Goal: Transaction & Acquisition: Purchase product/service

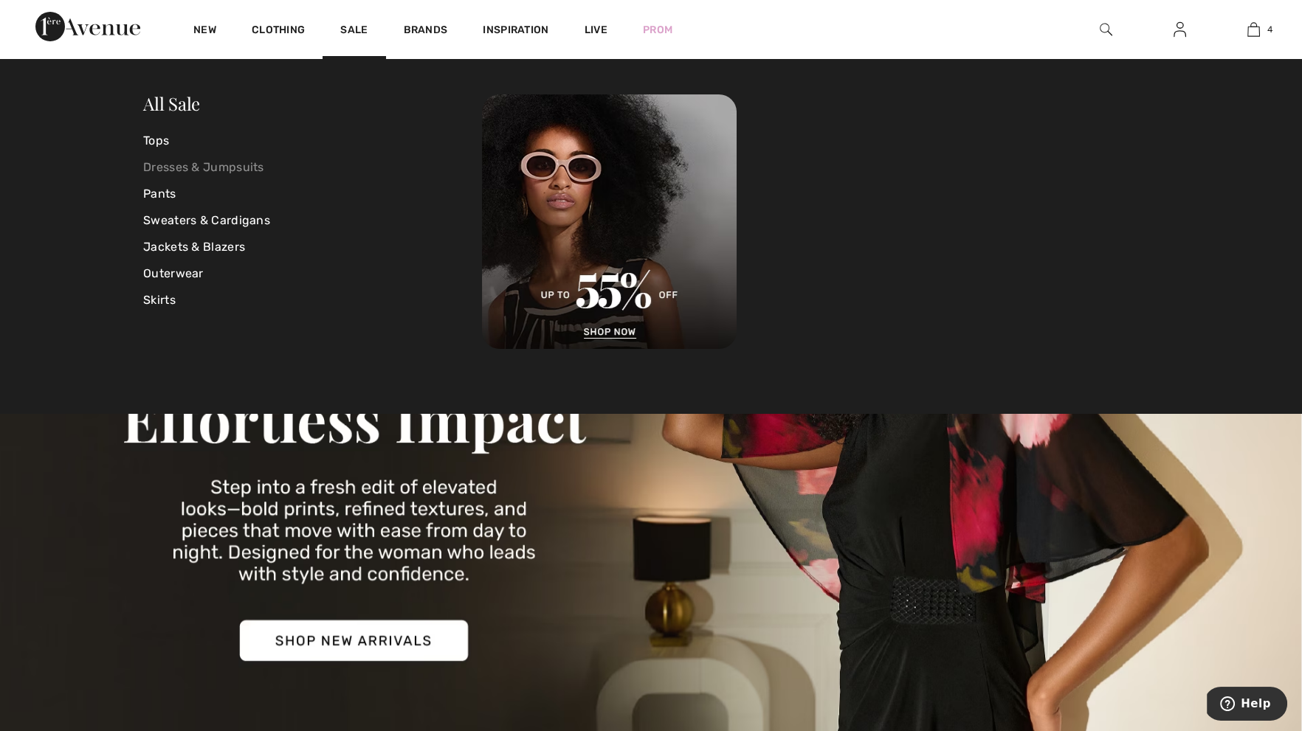
click at [170, 165] on link "Dresses & Jumpsuits" at bounding box center [312, 167] width 339 height 27
click at [204, 168] on link "Dresses & Jumpsuits" at bounding box center [312, 167] width 339 height 27
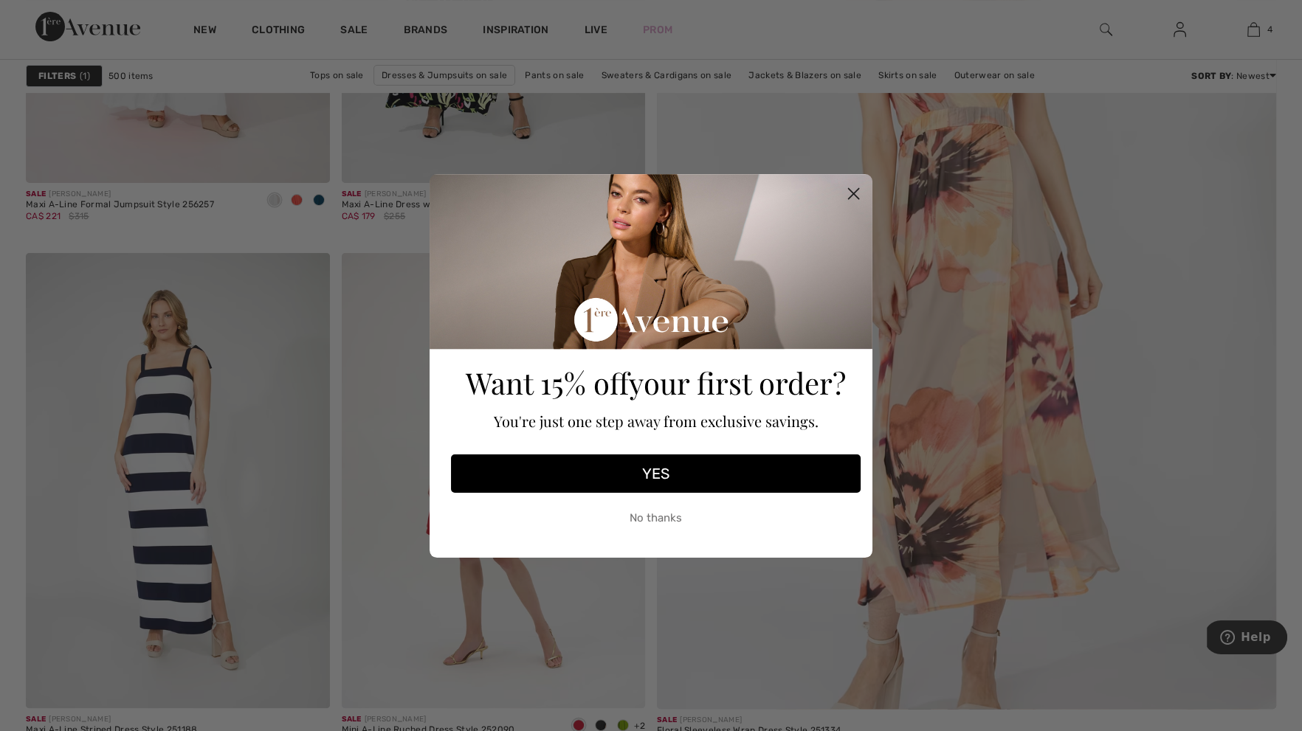
scroll to position [574, 0]
click at [847, 196] on circle "Close dialog" at bounding box center [853, 193] width 24 height 24
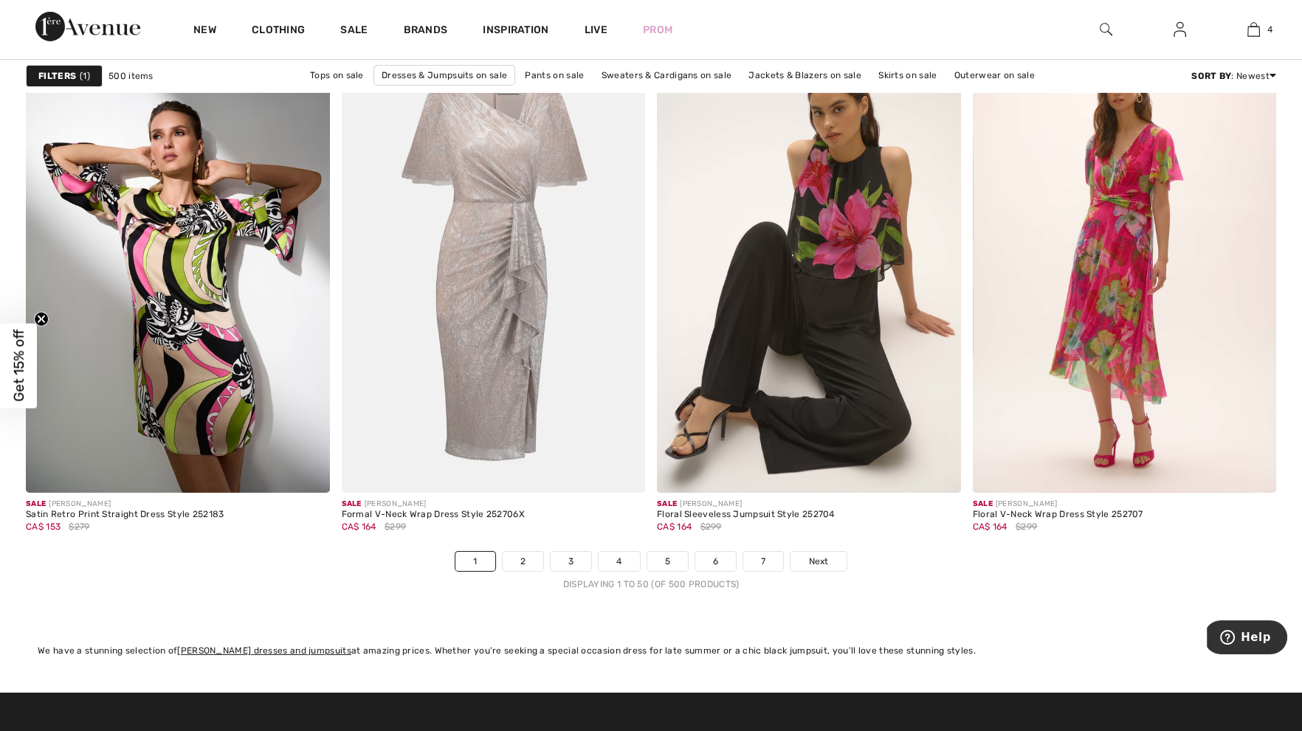
scroll to position [7738, 0]
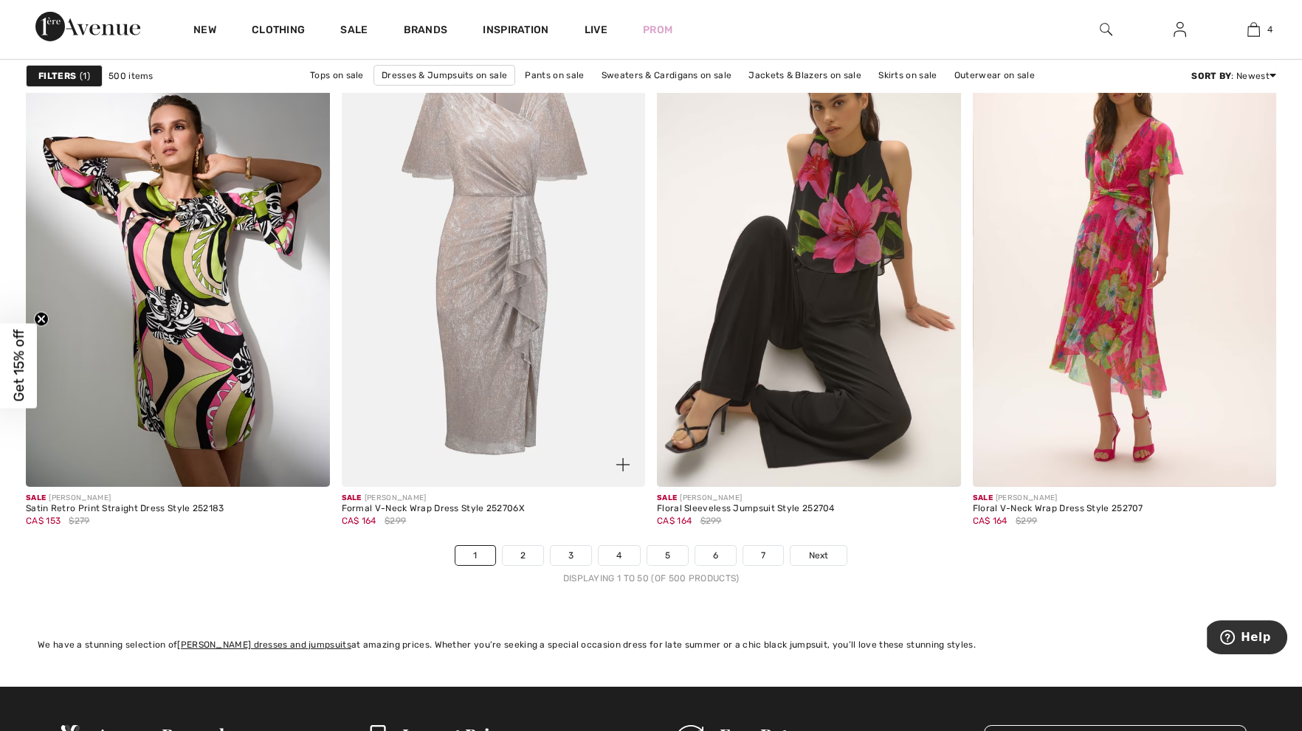
click at [624, 461] on img at bounding box center [622, 464] width 13 height 13
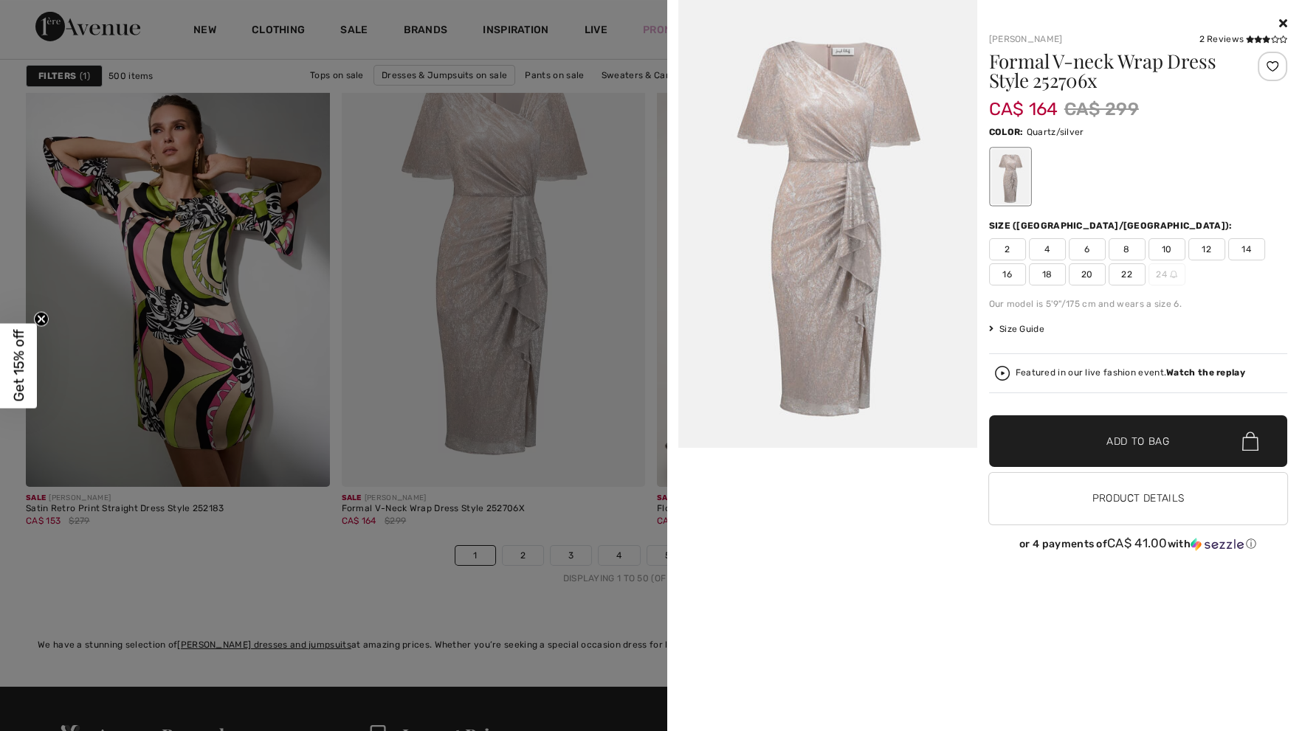
click at [1276, 25] on div at bounding box center [1138, 24] width 299 height 18
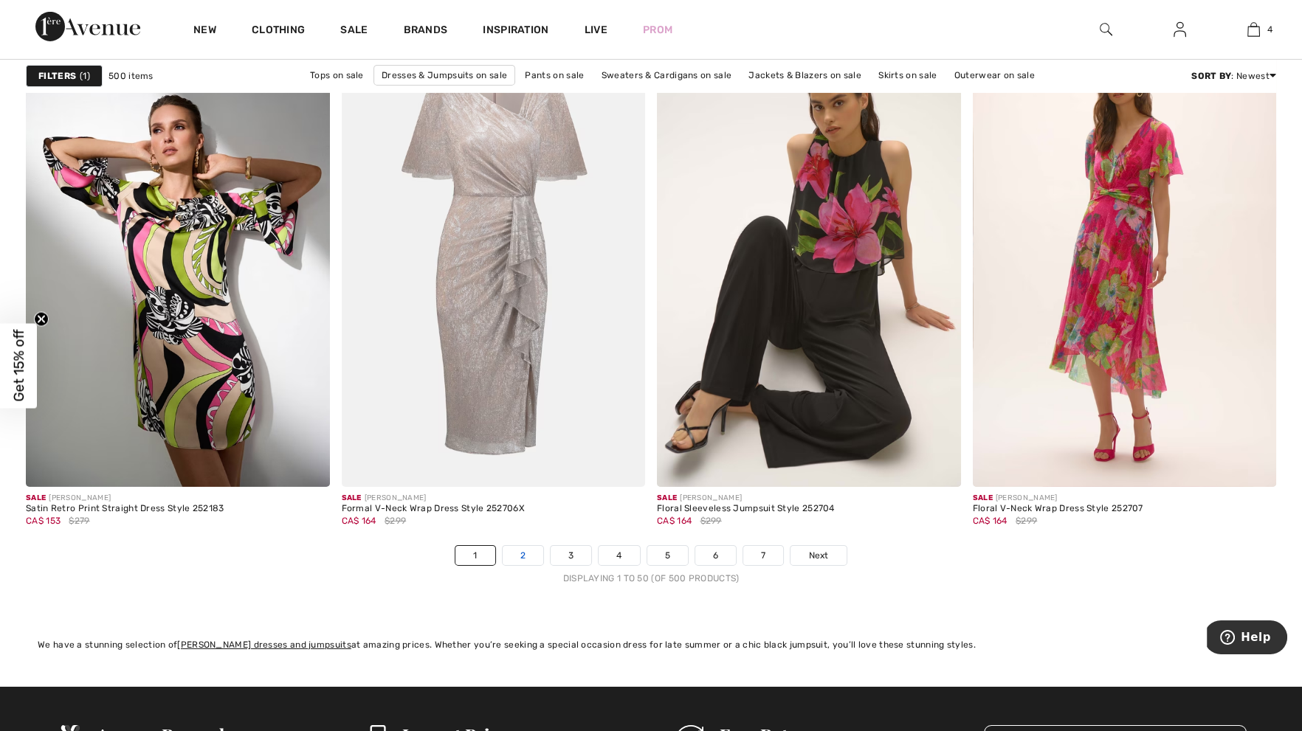
click at [521, 556] on link "2" at bounding box center [523, 555] width 41 height 19
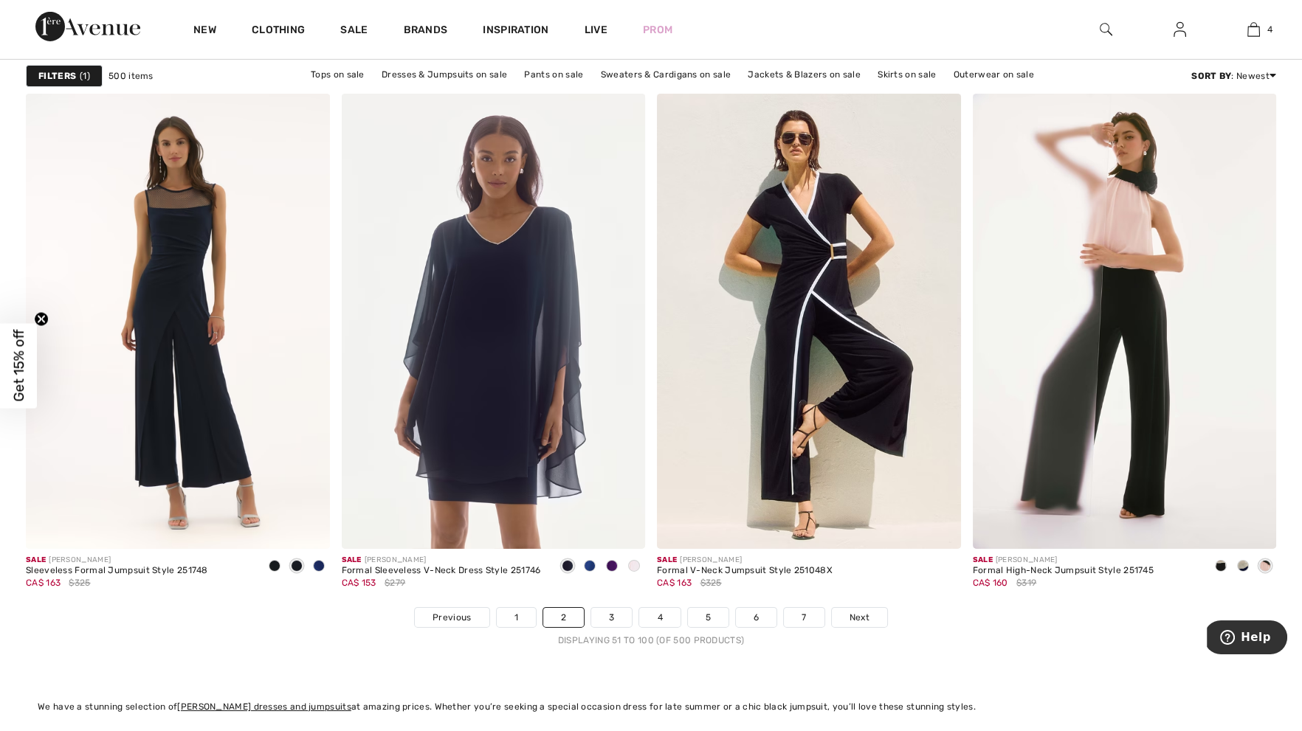
scroll to position [7684, 0]
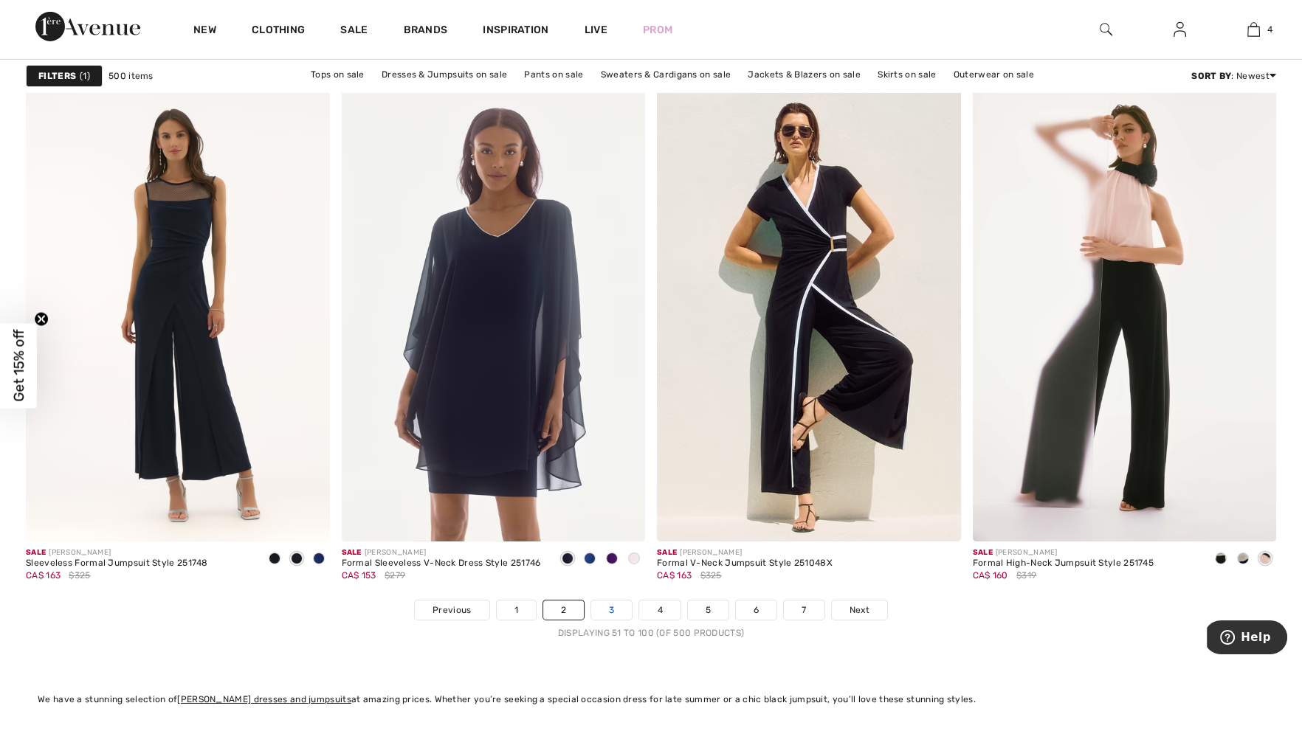
click at [614, 604] on link "3" at bounding box center [611, 610] width 41 height 19
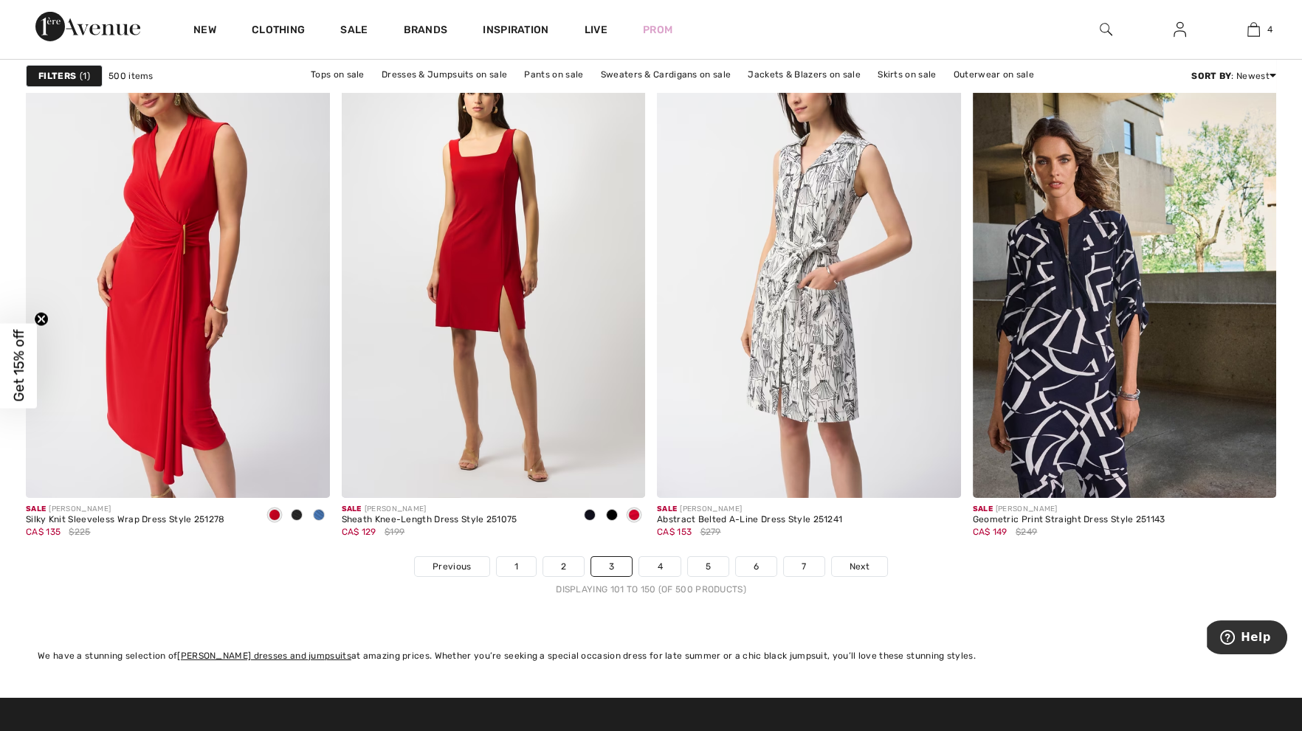
scroll to position [7724, 0]
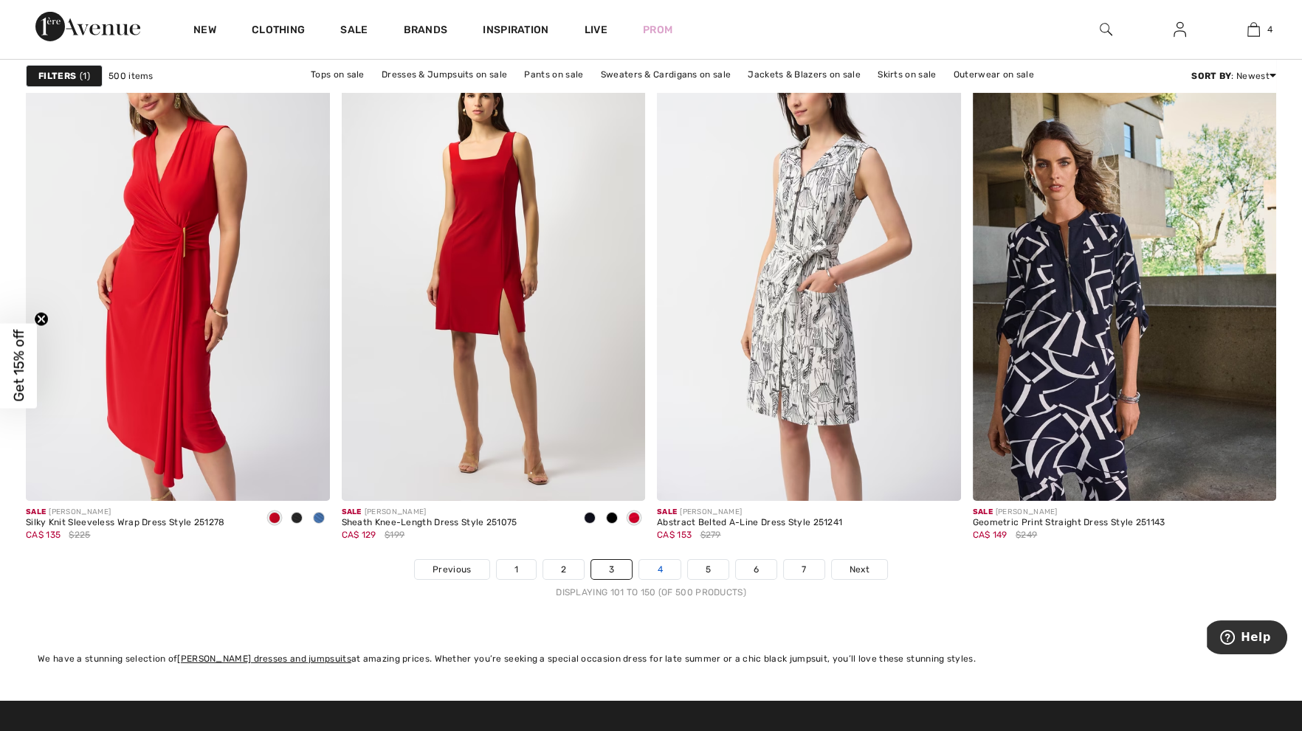
click at [663, 570] on link "4" at bounding box center [659, 569] width 41 height 19
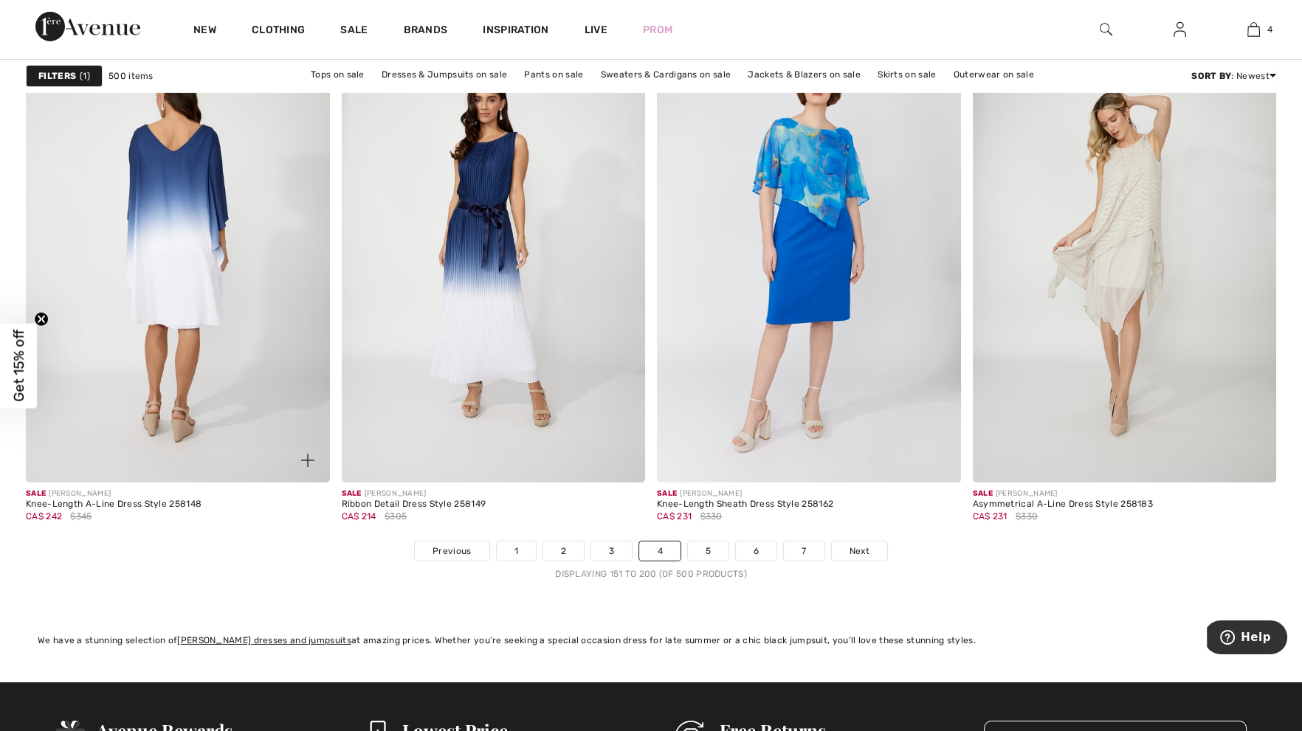
scroll to position [7746, 0]
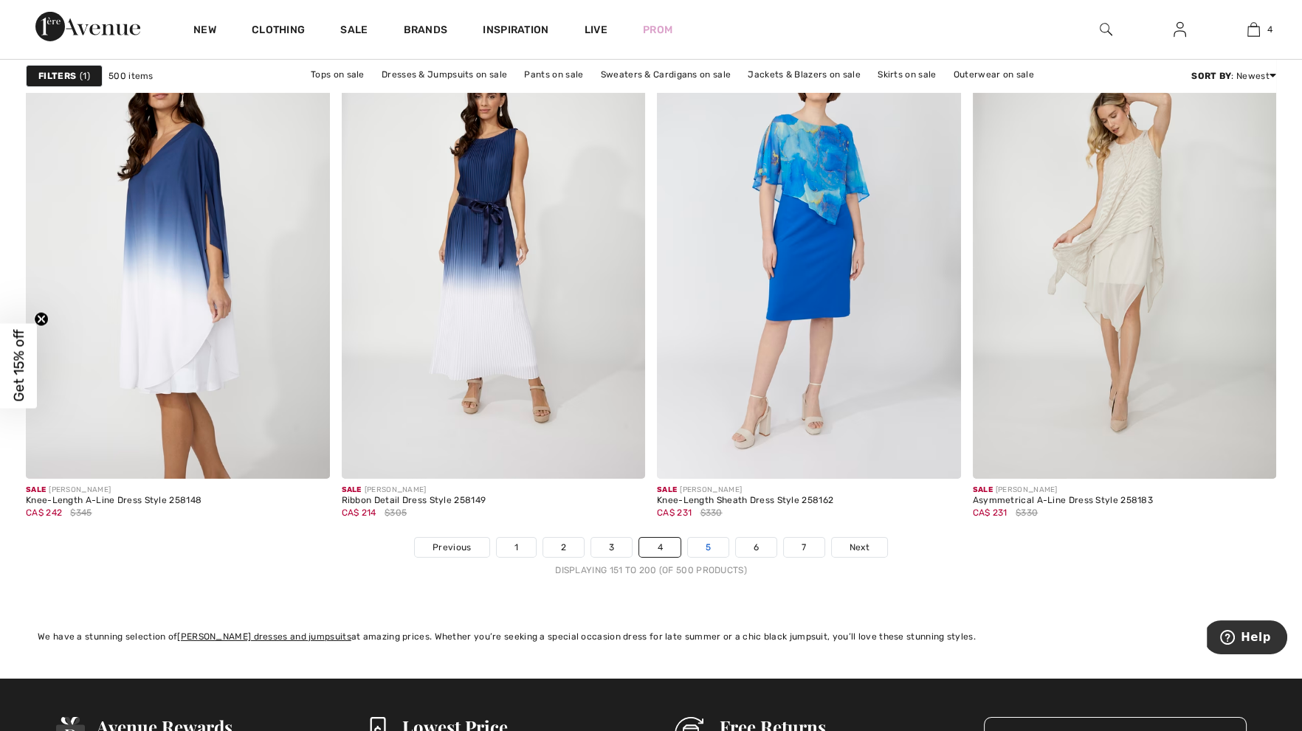
click at [709, 545] on link "5" at bounding box center [708, 547] width 41 height 19
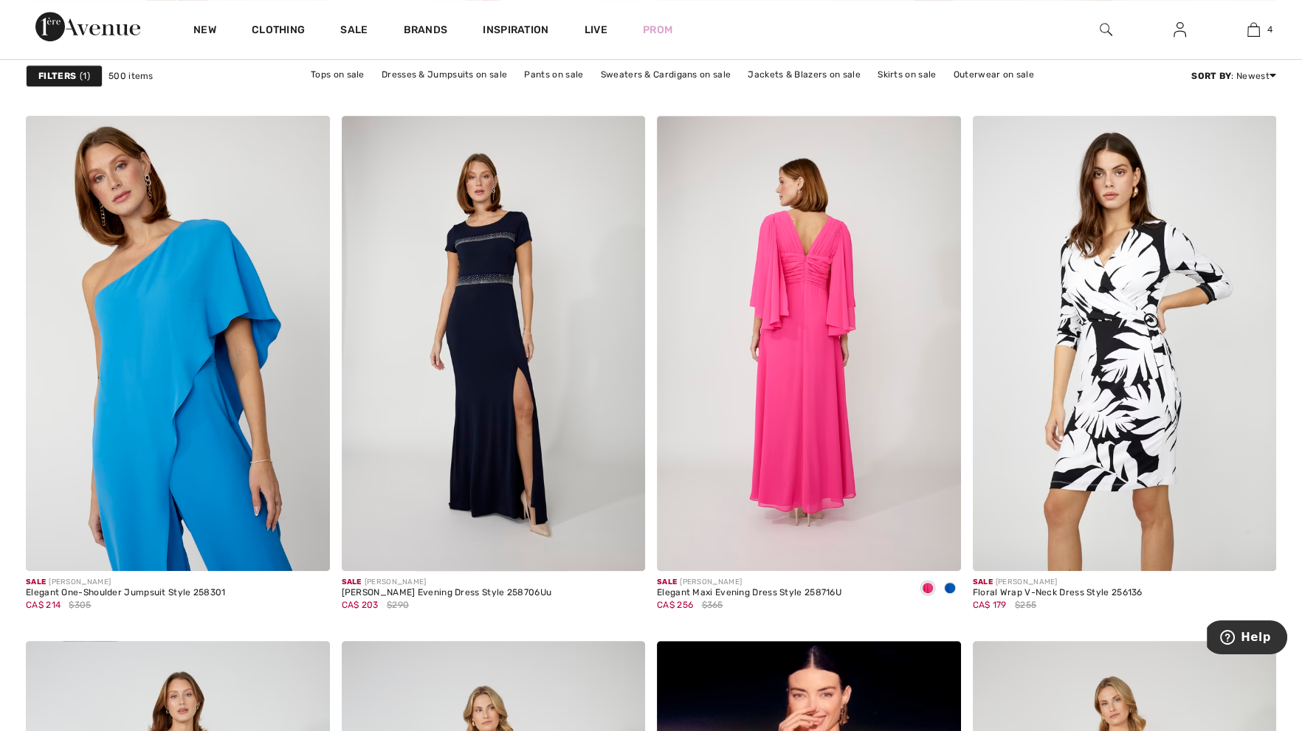
scroll to position [1239, 0]
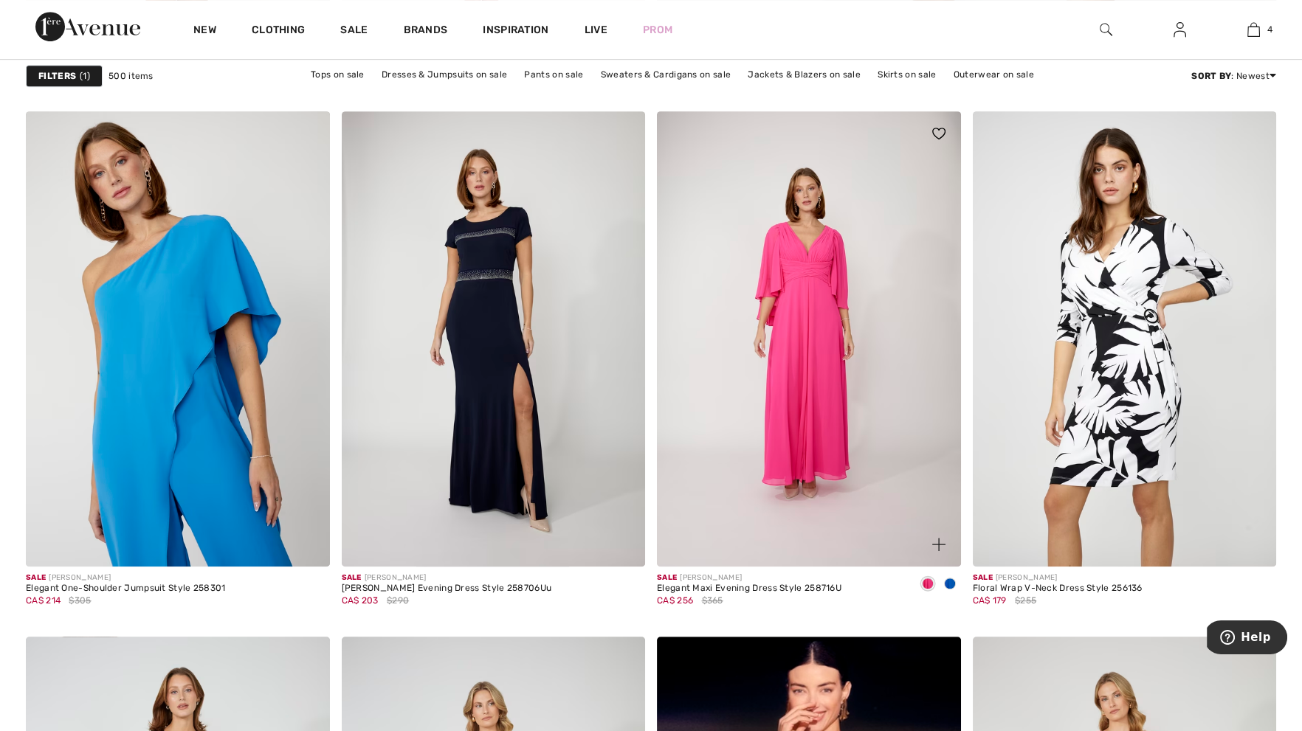
click at [936, 546] on img at bounding box center [938, 544] width 13 height 13
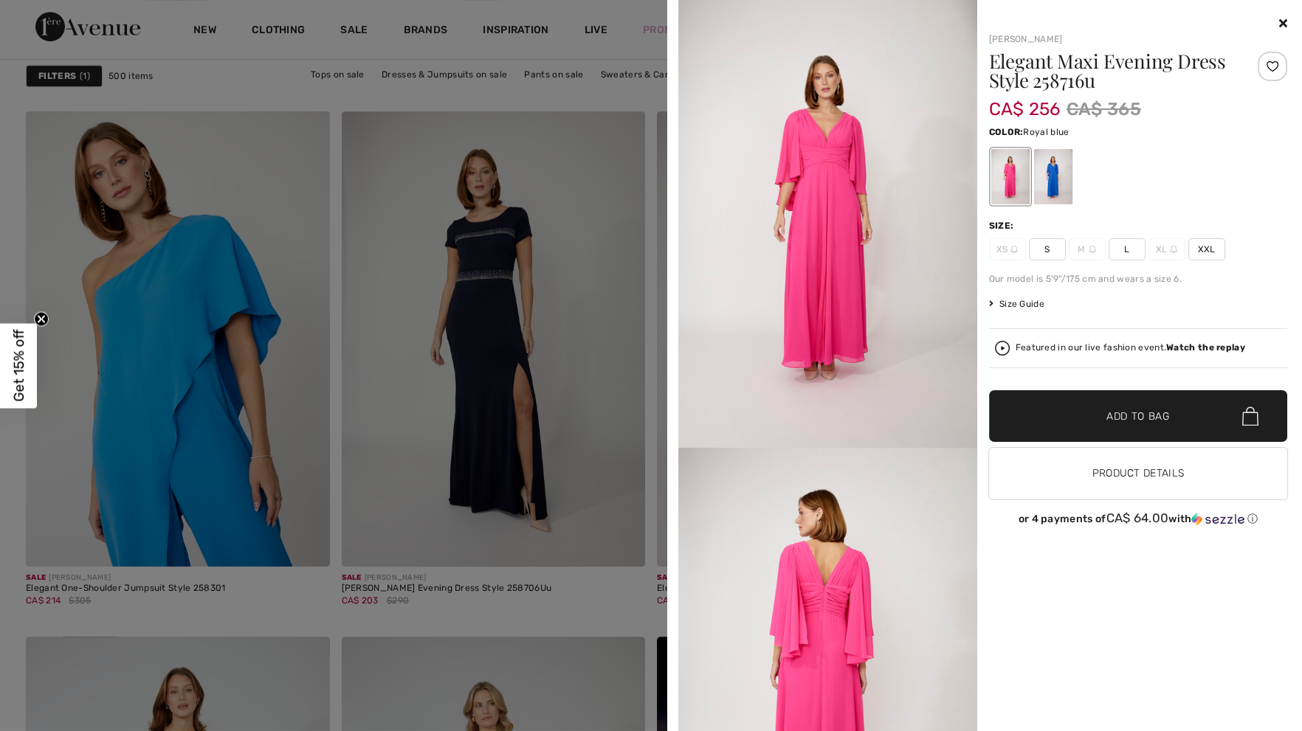
click at [1063, 186] on div at bounding box center [1052, 176] width 38 height 55
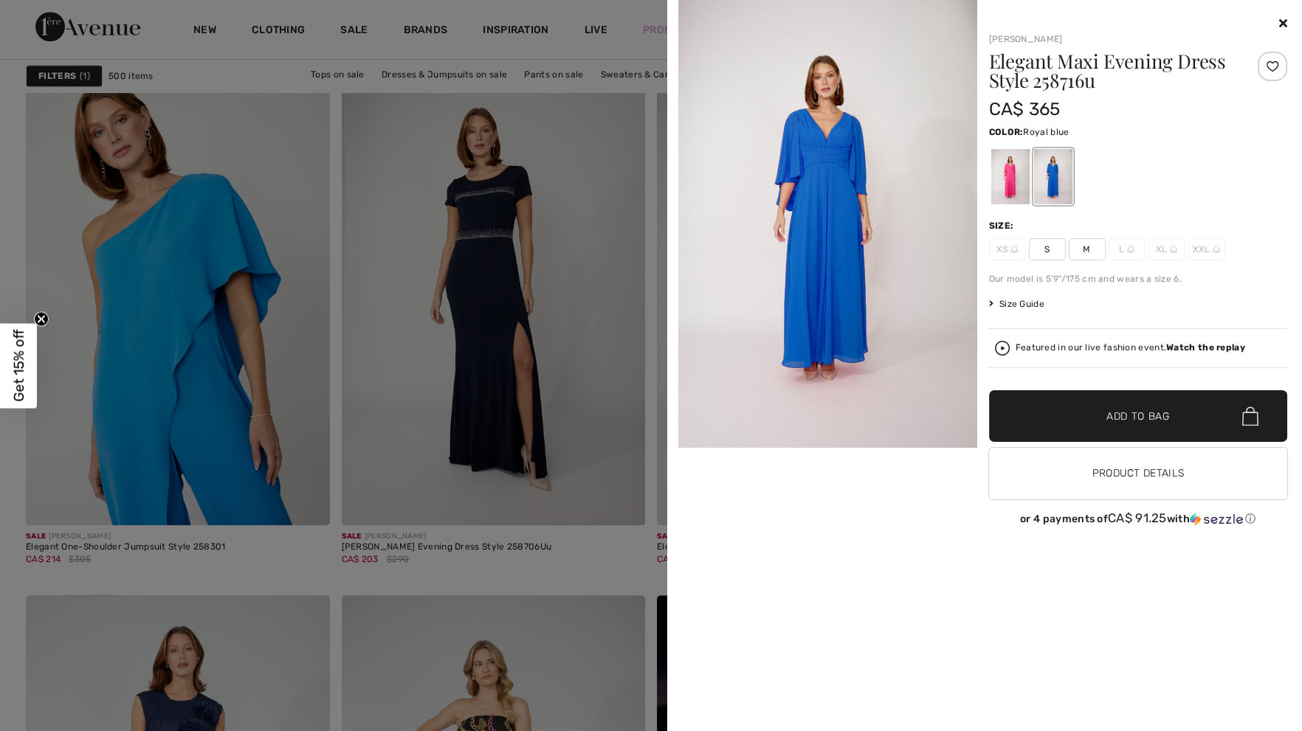
scroll to position [1259, 0]
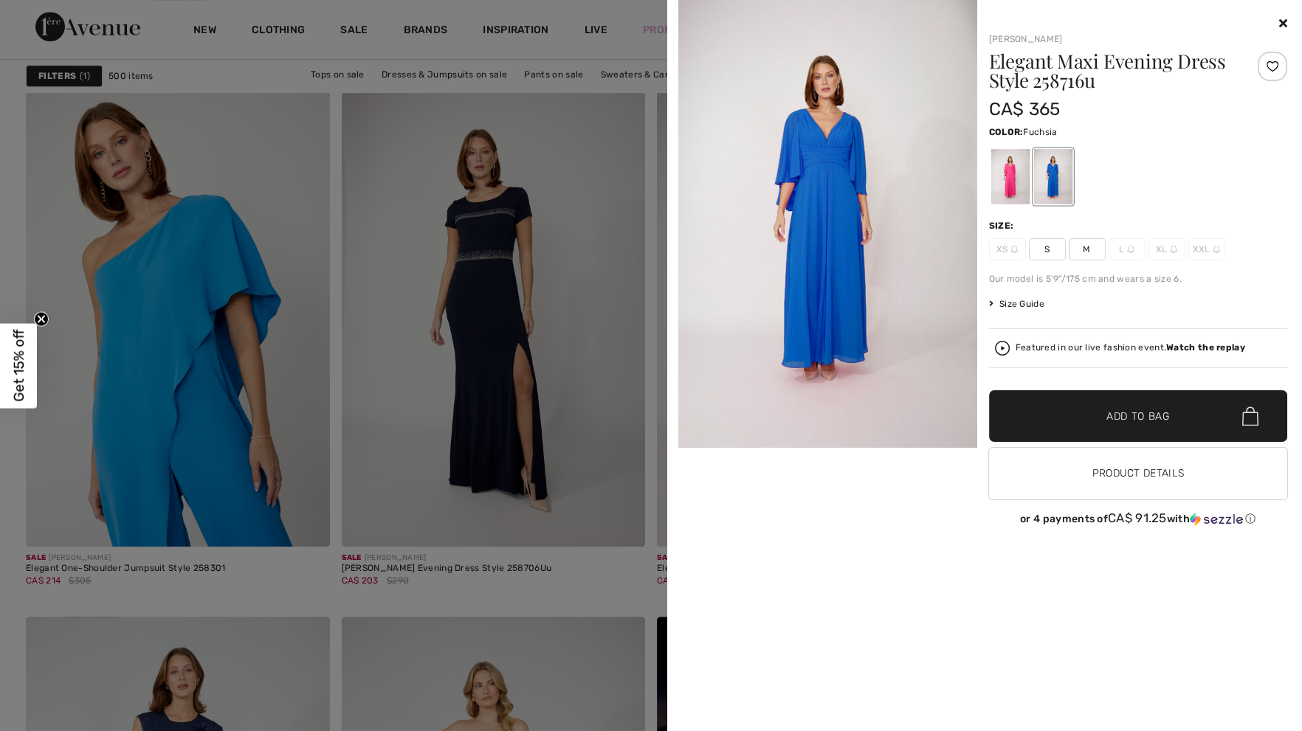
click at [1017, 167] on div at bounding box center [1009, 176] width 38 height 55
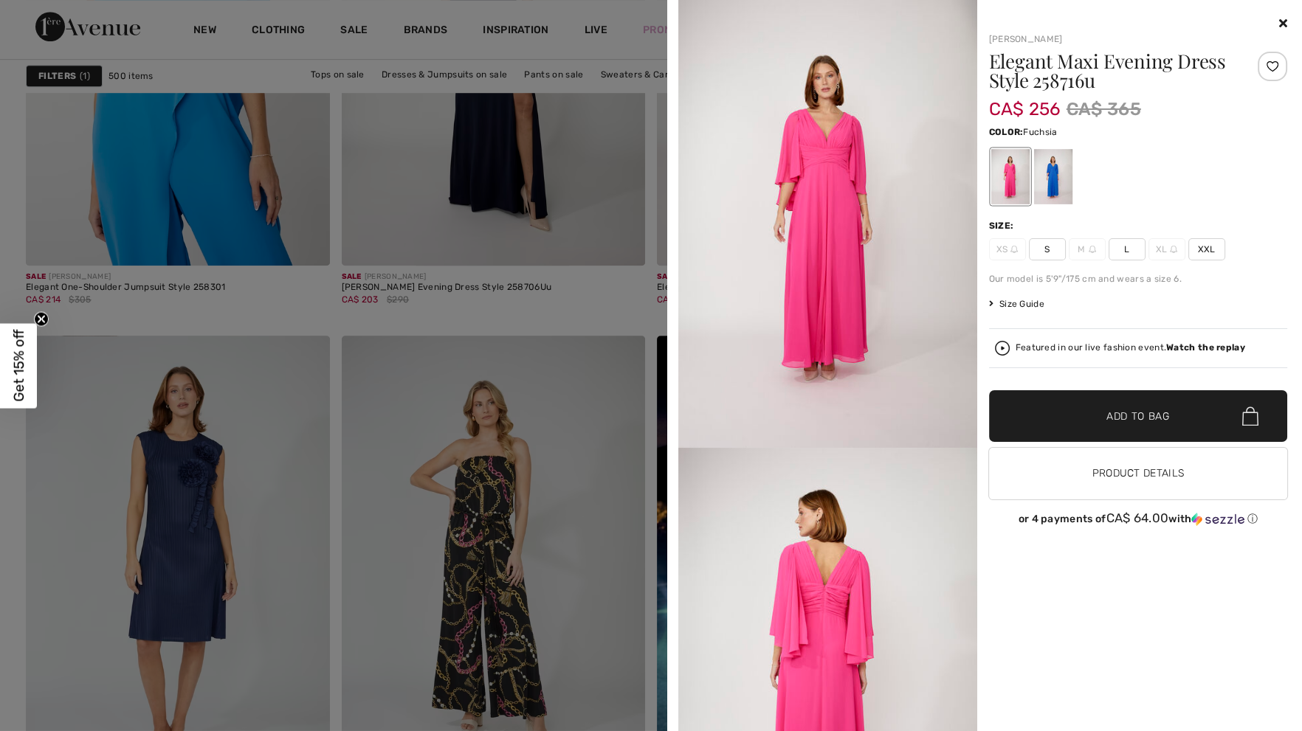
scroll to position [1531, 0]
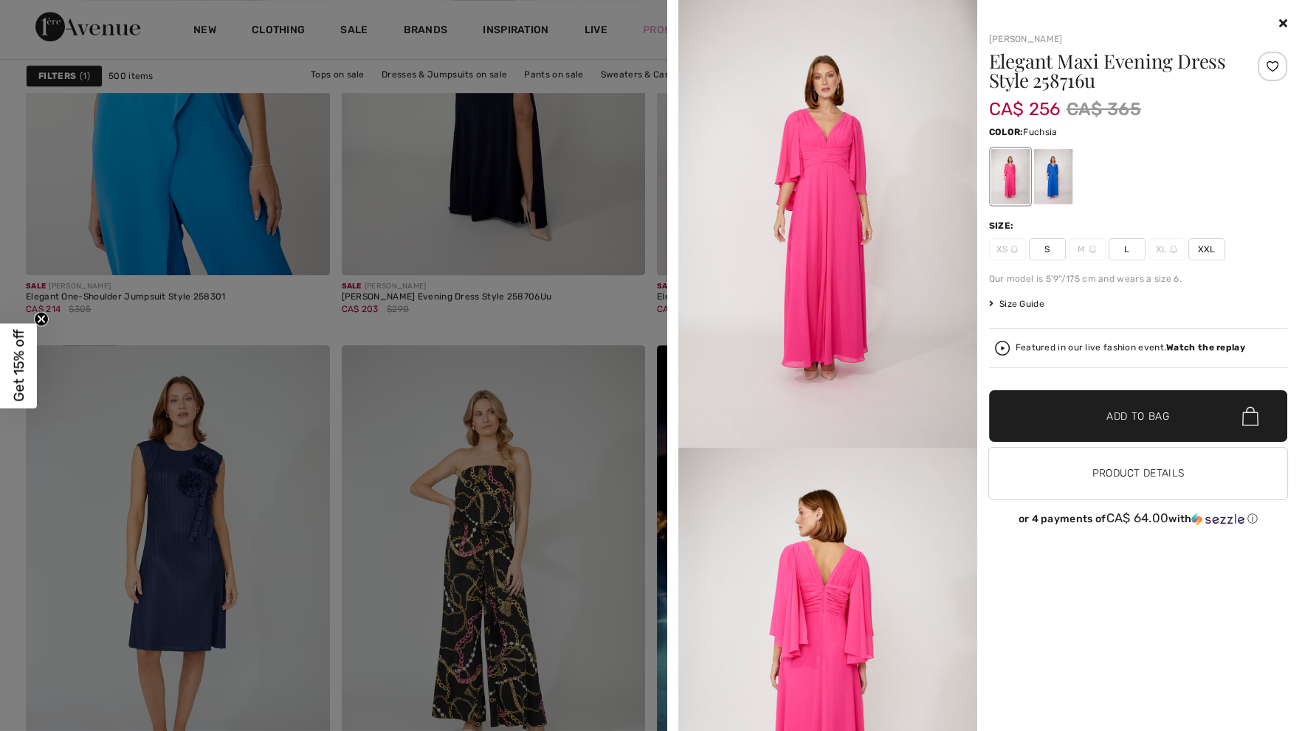
click at [1289, 24] on div "Your browser does not support the video tag. Frank Lyman Elegant Maxi Evening D…" at bounding box center [984, 365] width 623 height 731
click at [1284, 27] on icon at bounding box center [1283, 23] width 8 height 12
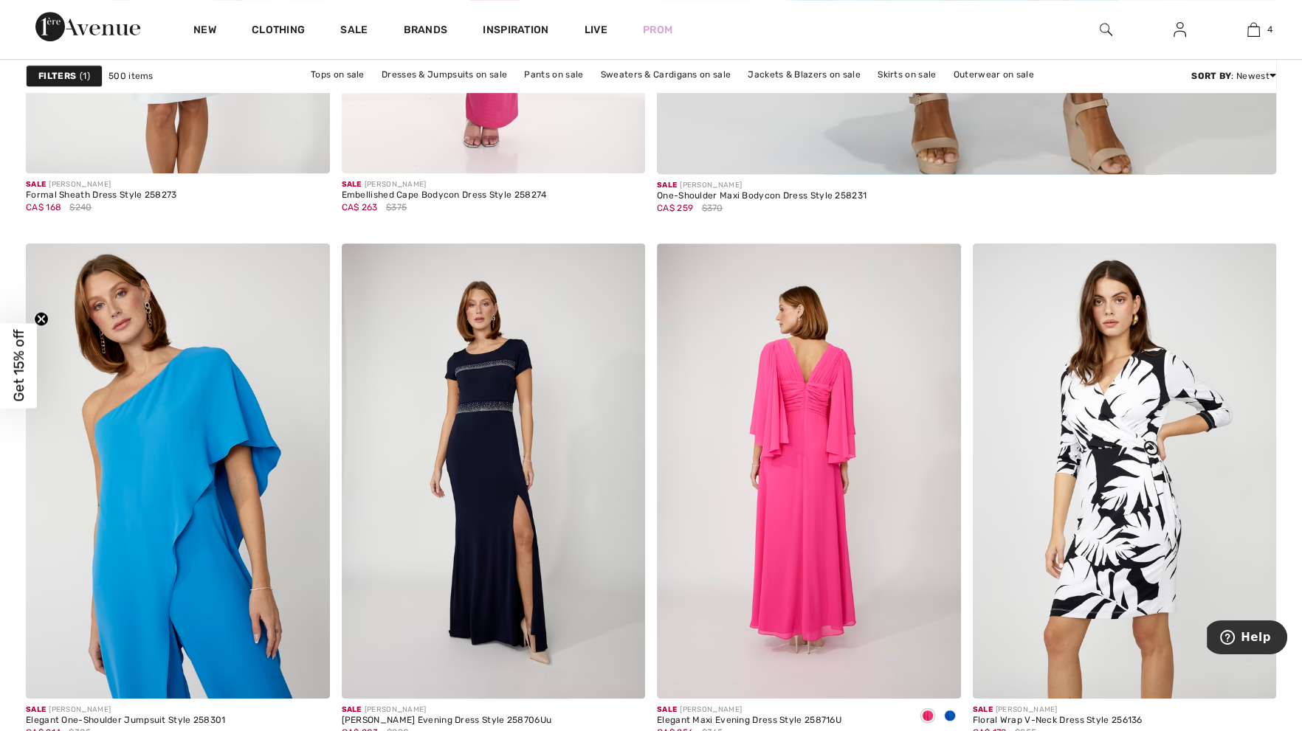
scroll to position [1114, 0]
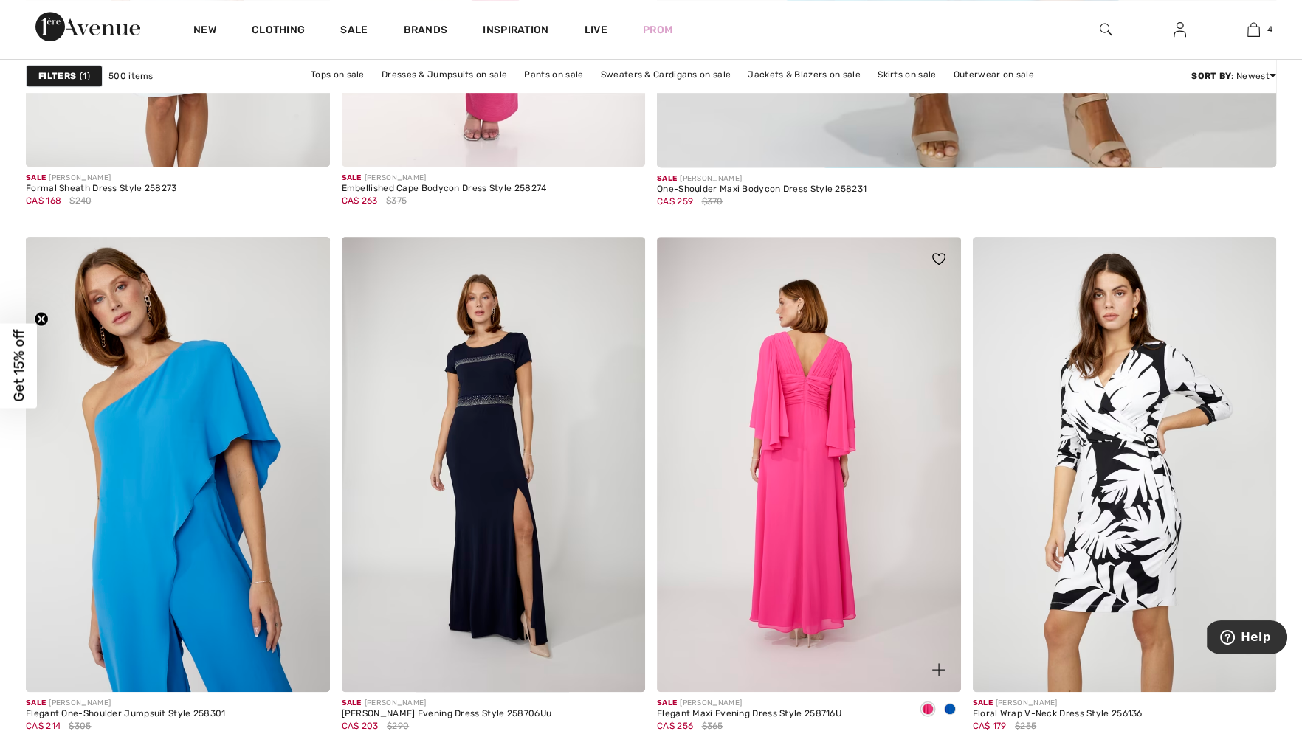
click at [830, 582] on img at bounding box center [809, 464] width 304 height 455
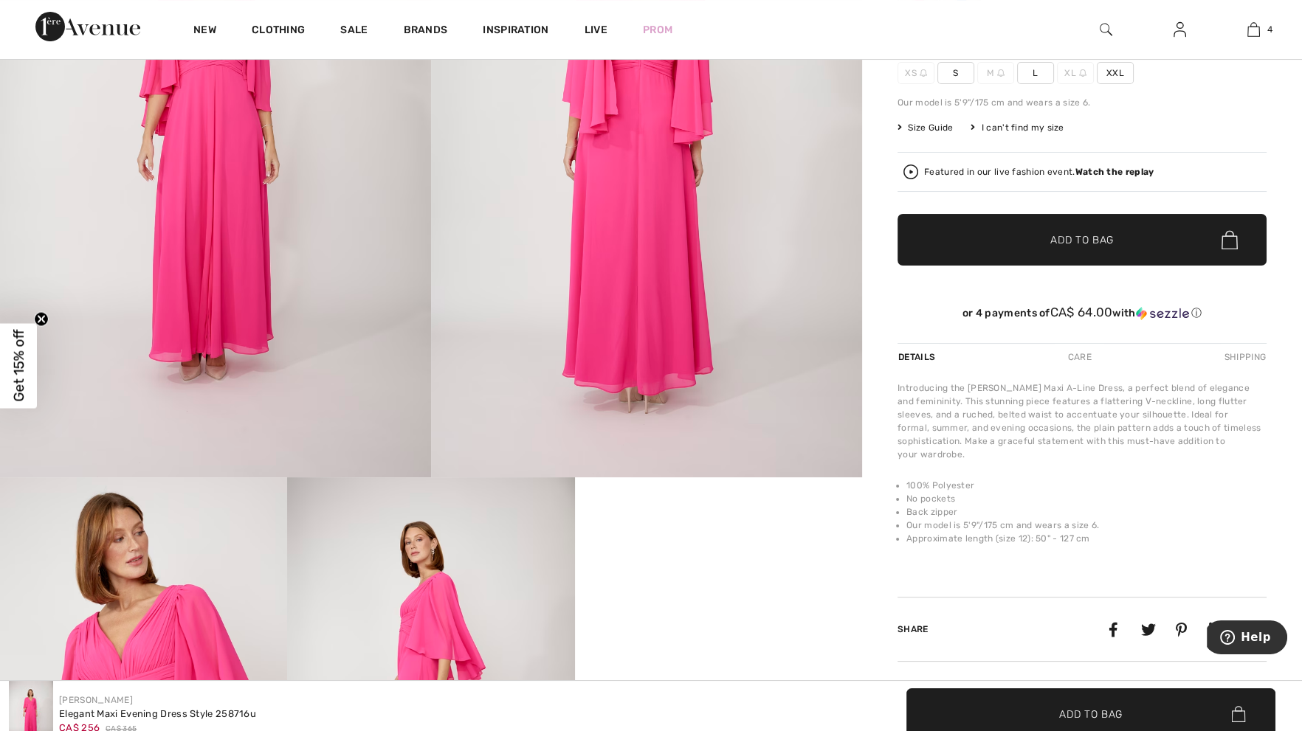
scroll to position [106, 0]
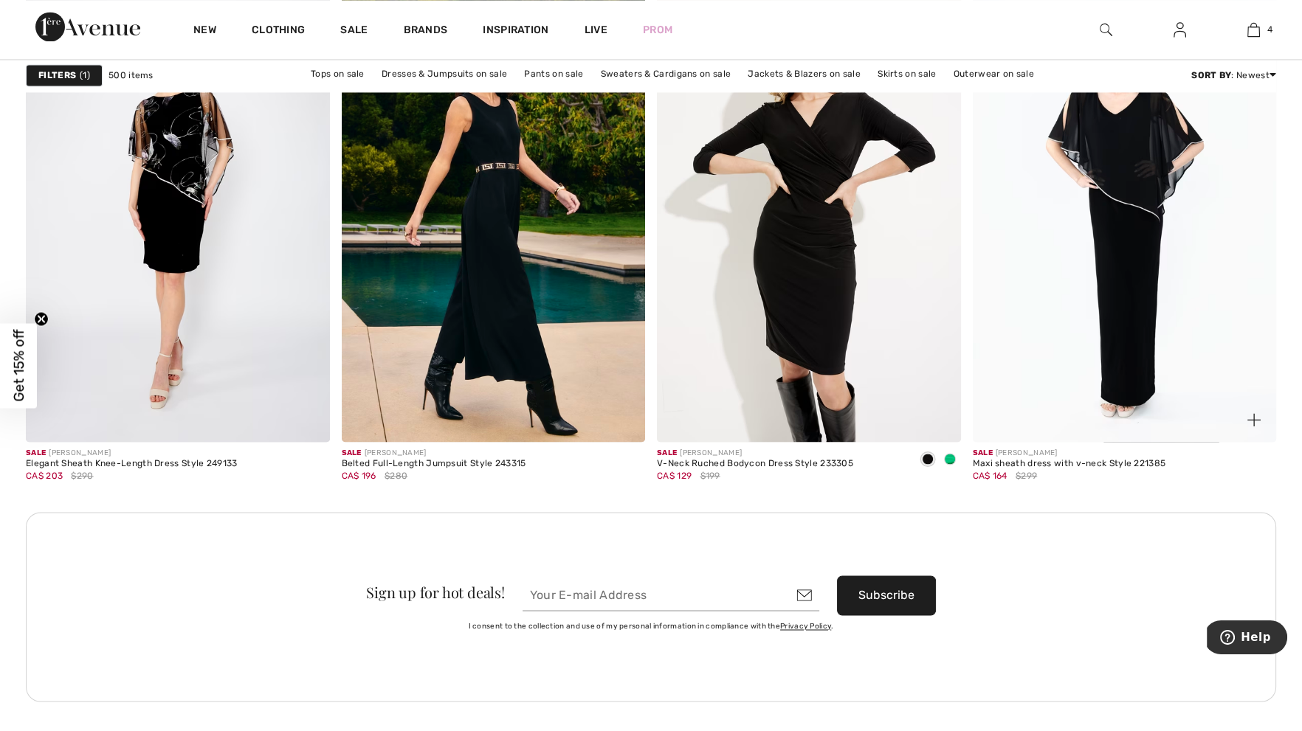
scroll to position [3661, 0]
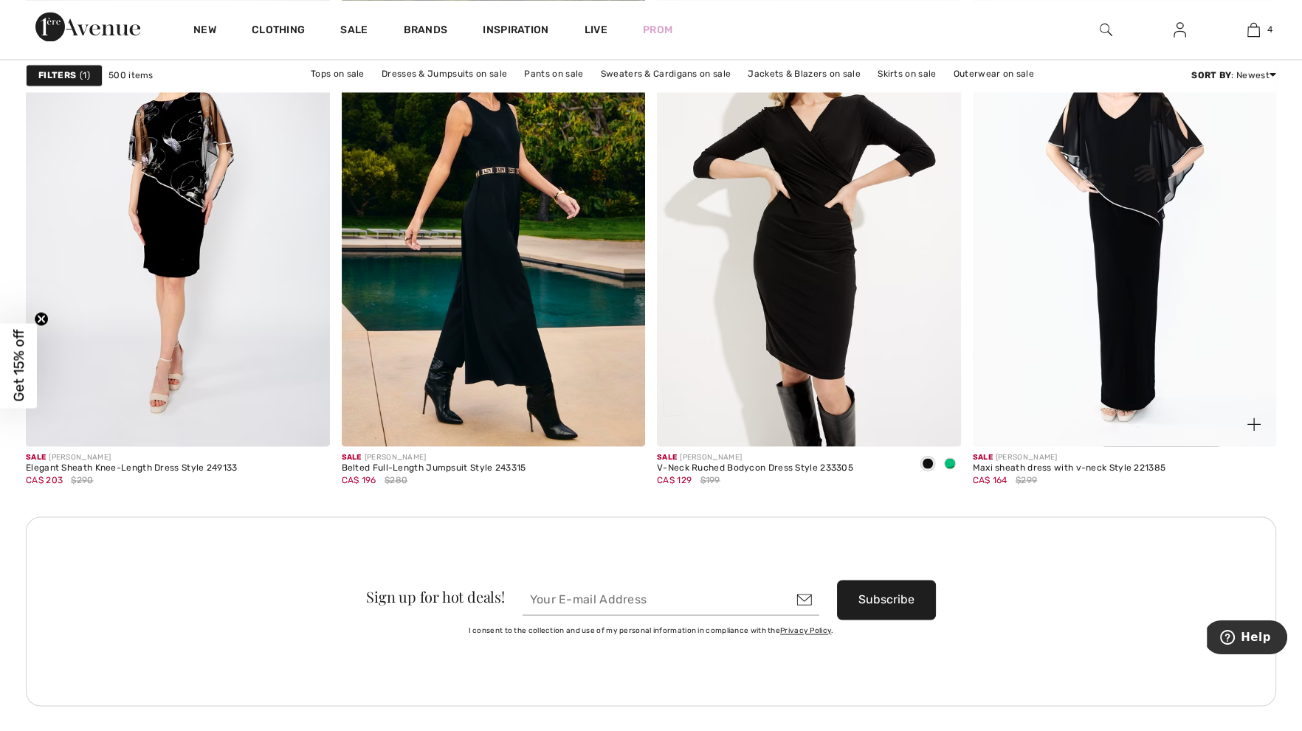
click at [1251, 422] on img at bounding box center [1253, 424] width 13 height 13
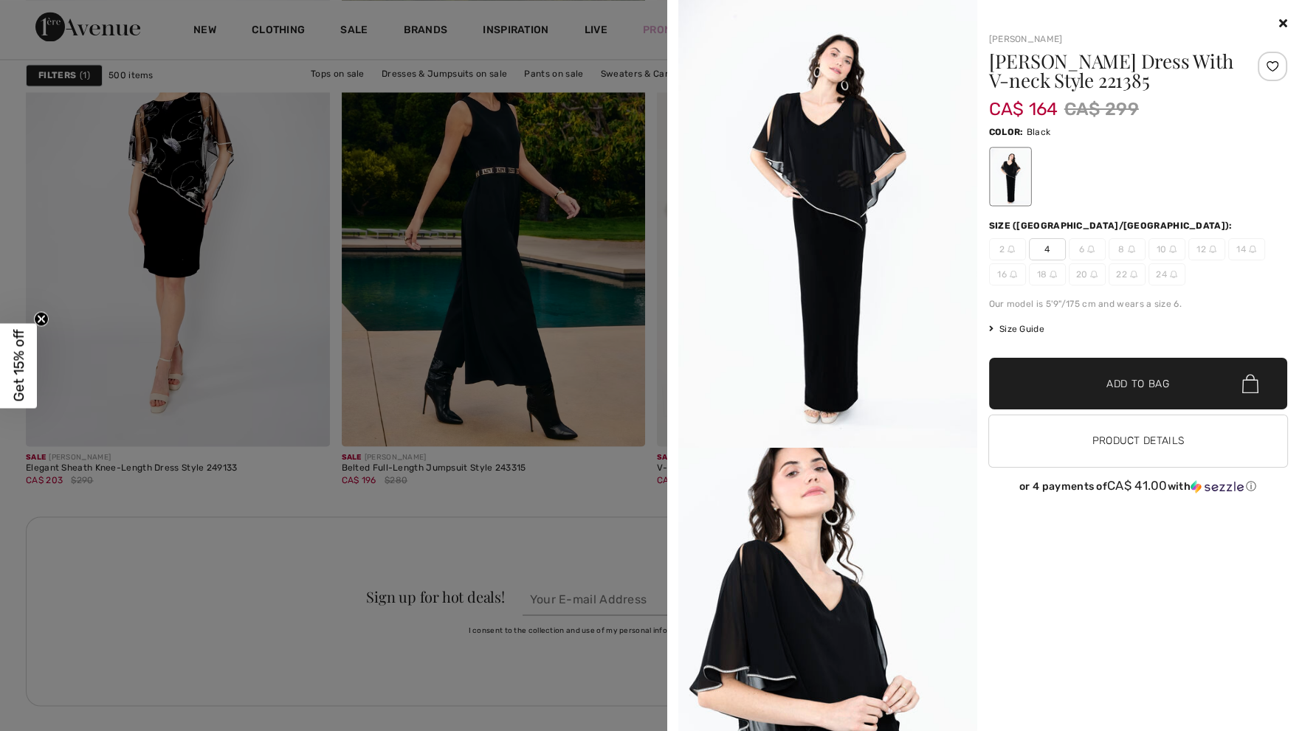
click at [1280, 30] on div at bounding box center [1138, 24] width 299 height 18
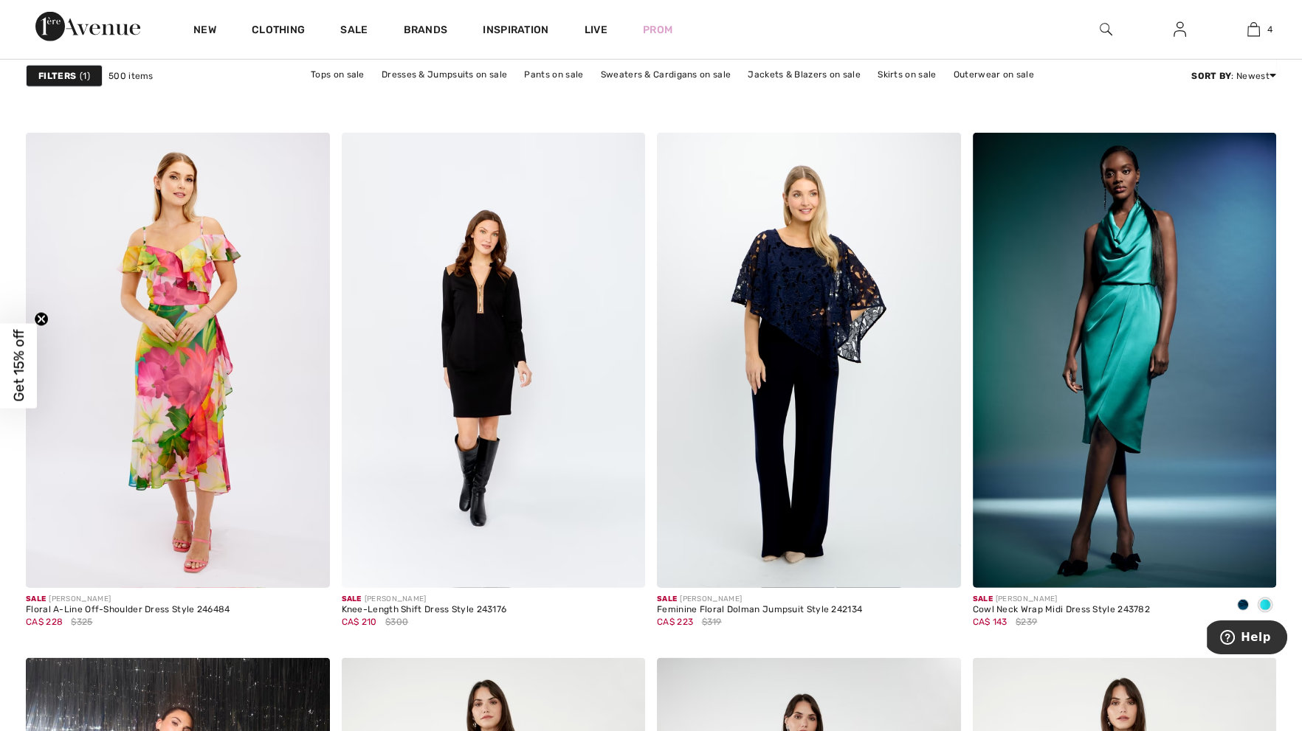
scroll to position [6562, 0]
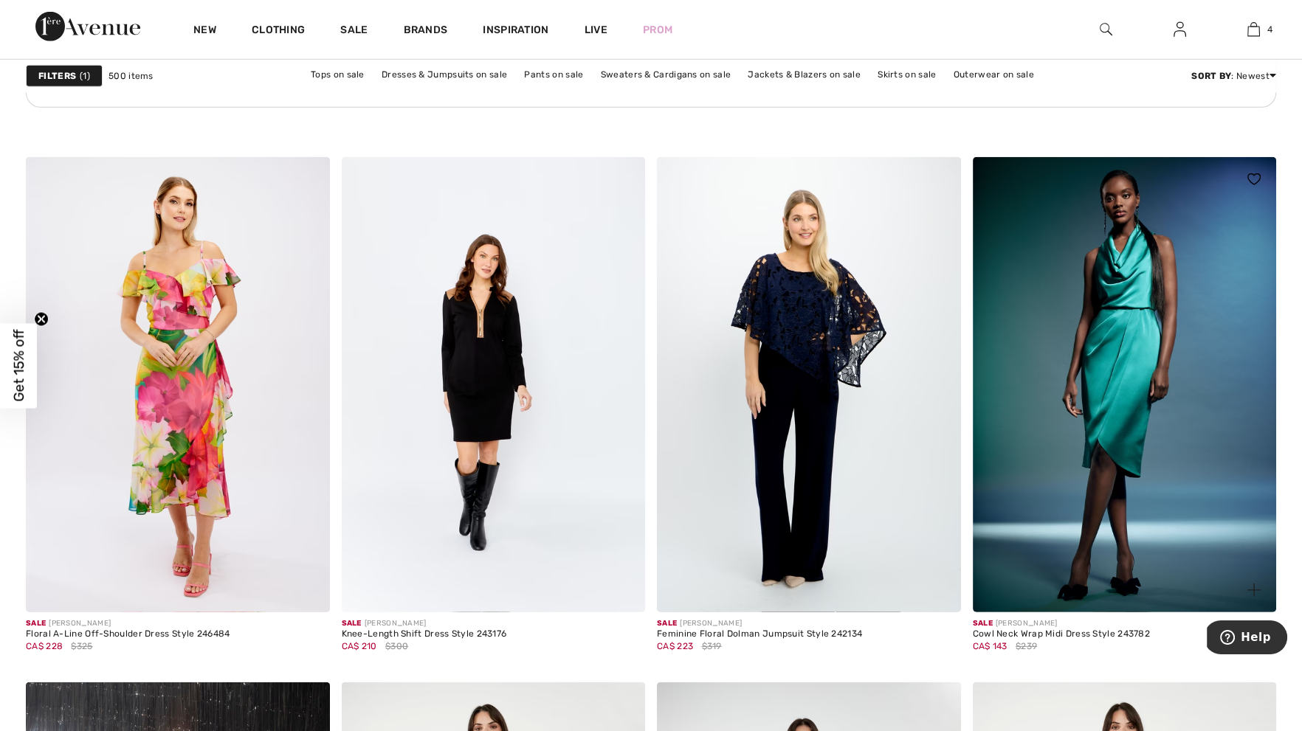
click at [1249, 576] on span at bounding box center [1254, 591] width 30 height 30
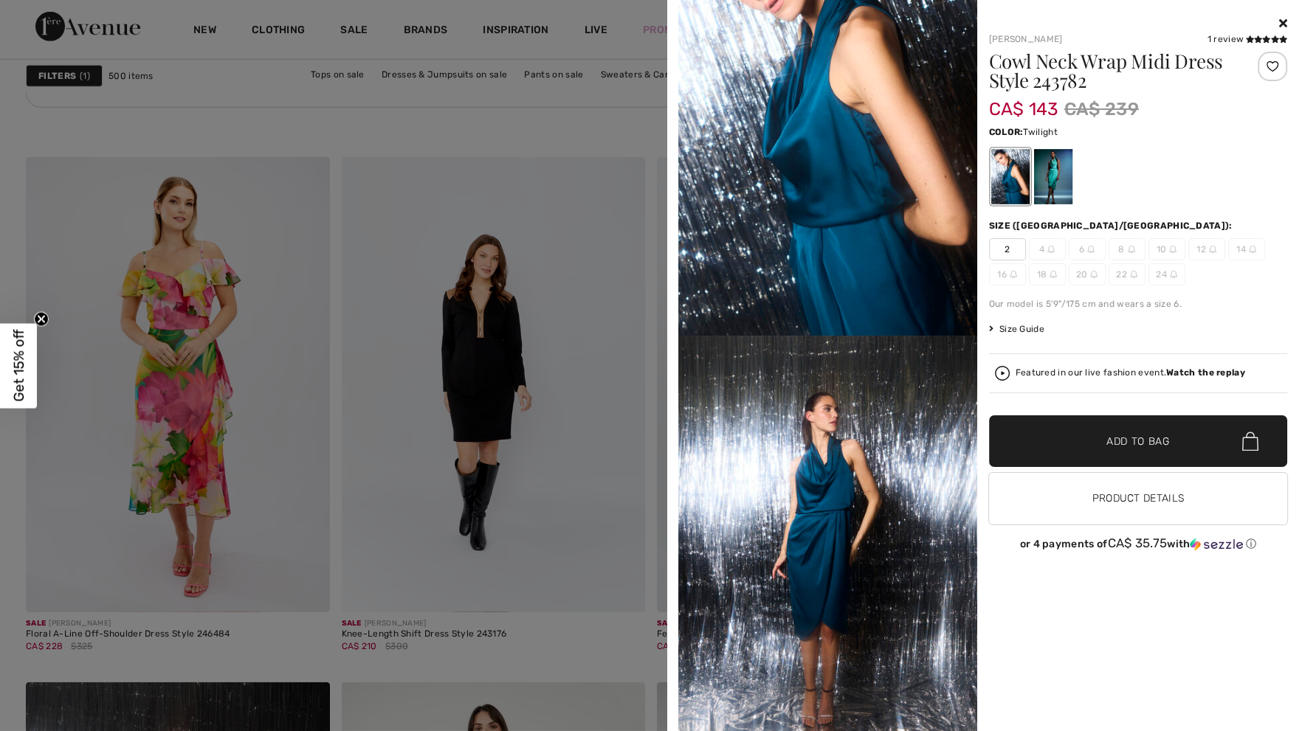
scroll to position [0, 0]
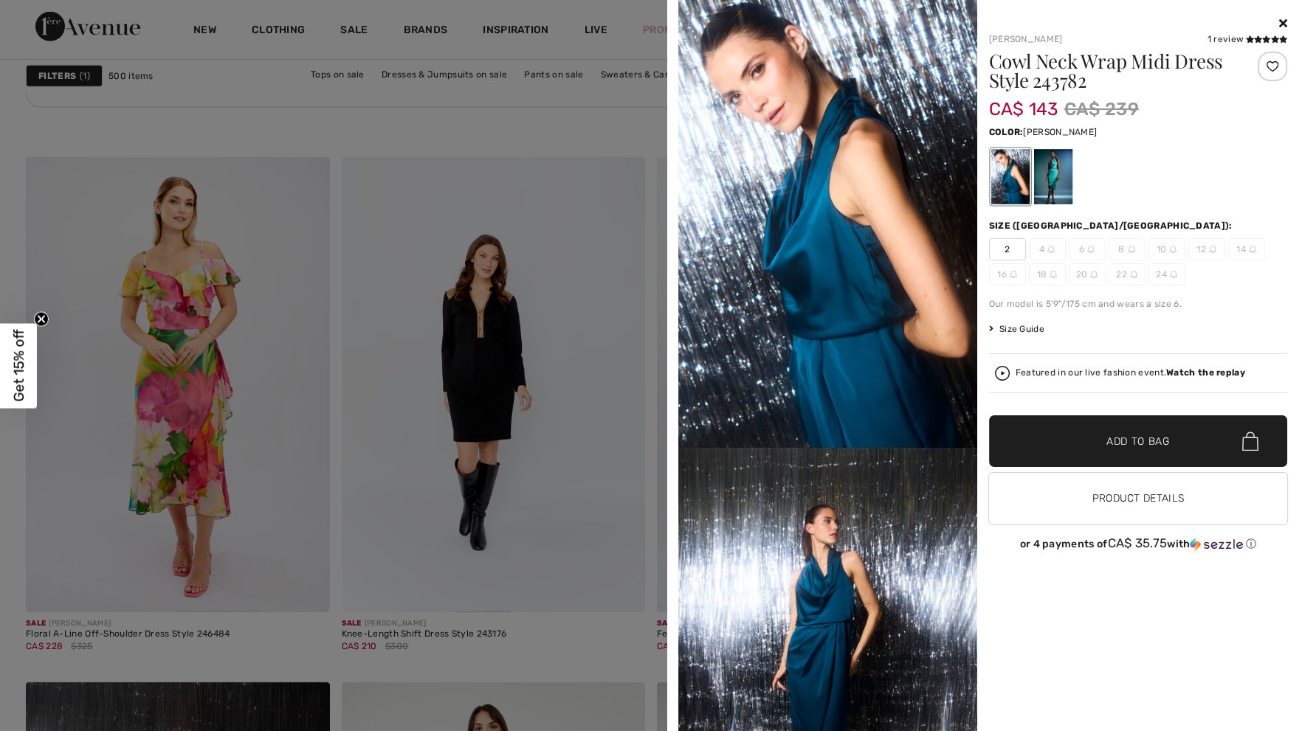
click at [1064, 176] on div at bounding box center [1052, 176] width 38 height 55
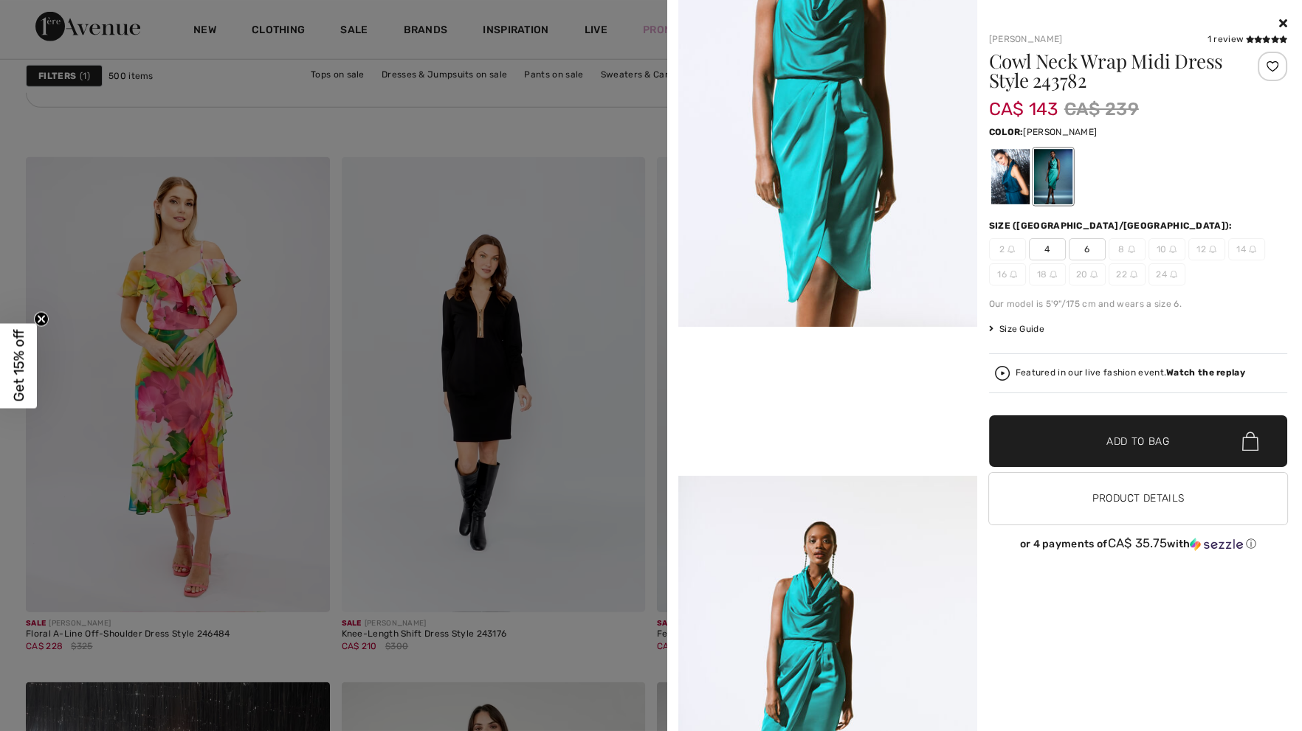
scroll to position [686, 0]
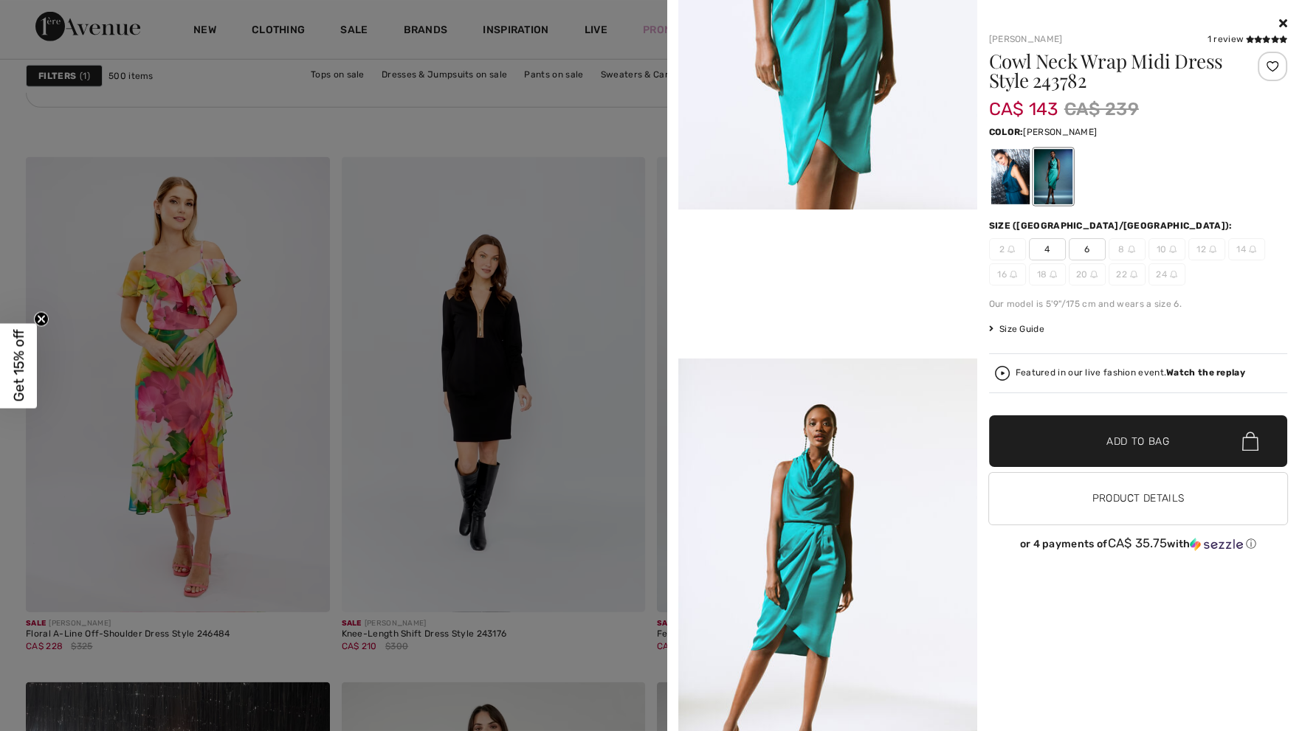
click at [1282, 24] on icon at bounding box center [1283, 23] width 8 height 12
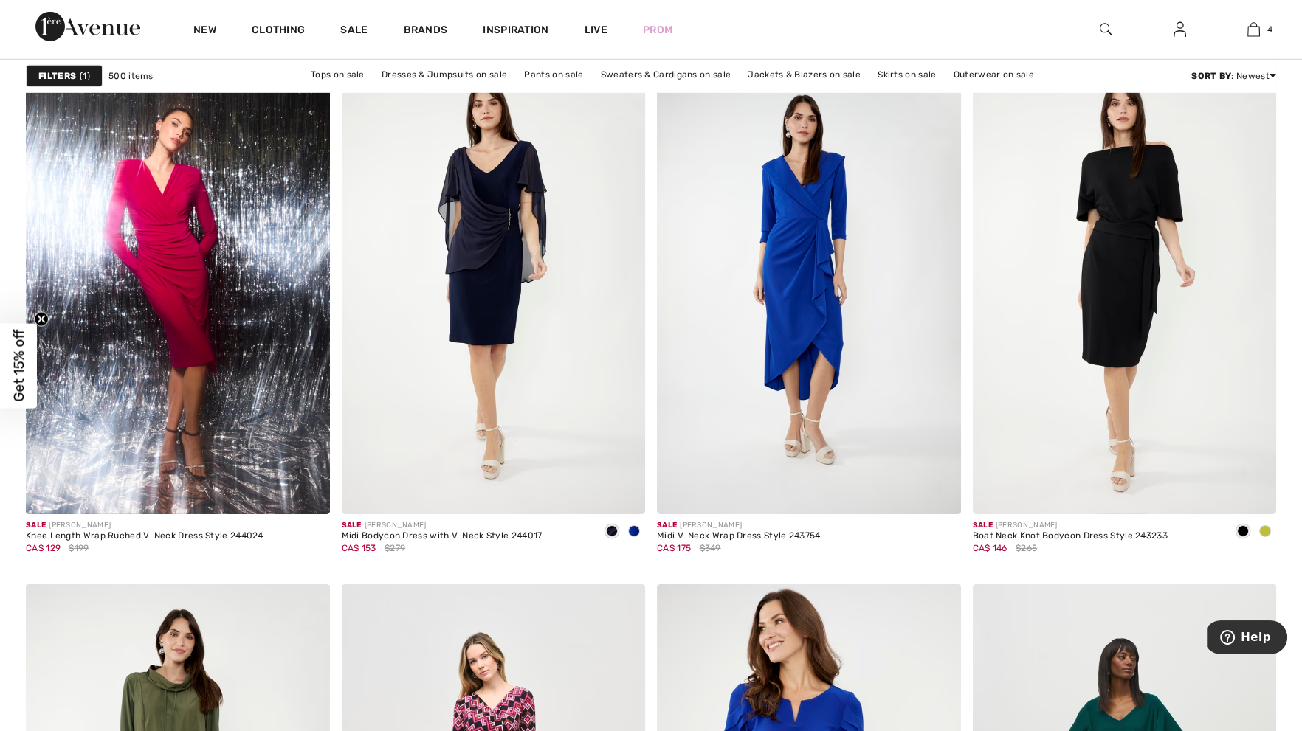
scroll to position [7162, 0]
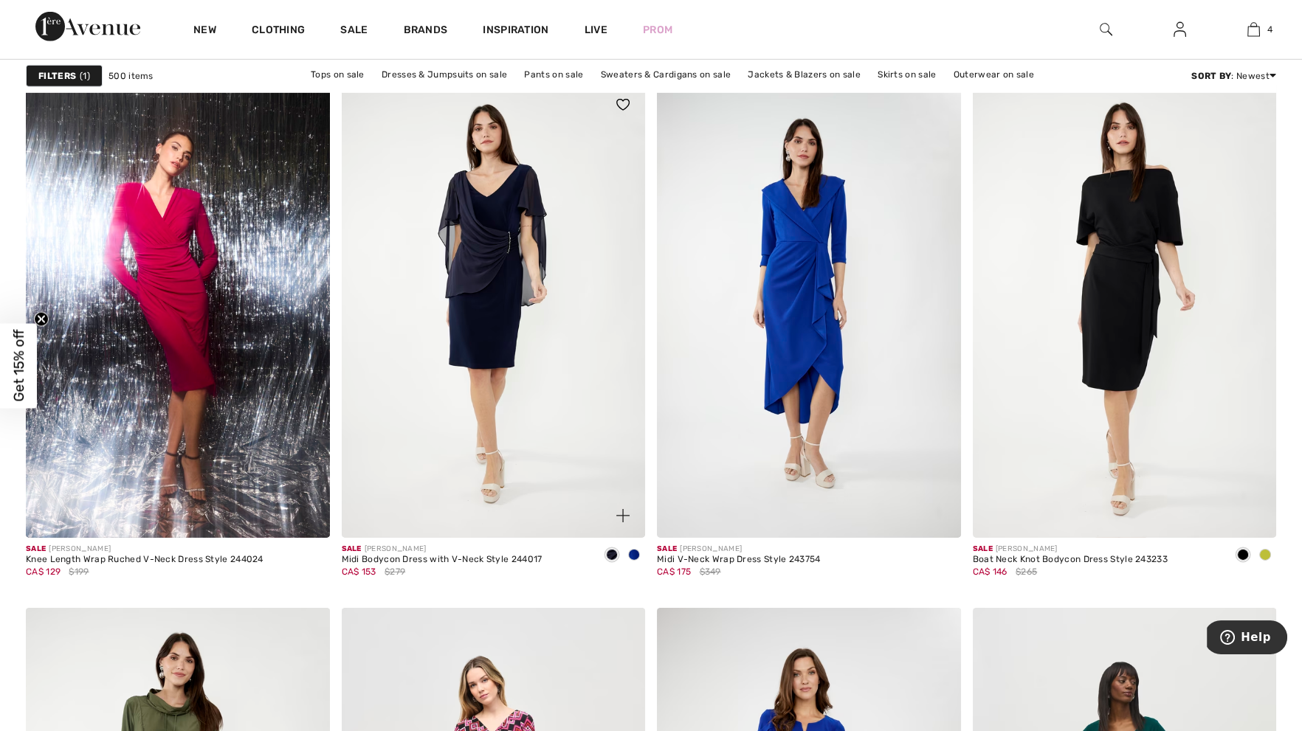
click at [625, 512] on img at bounding box center [622, 515] width 13 height 13
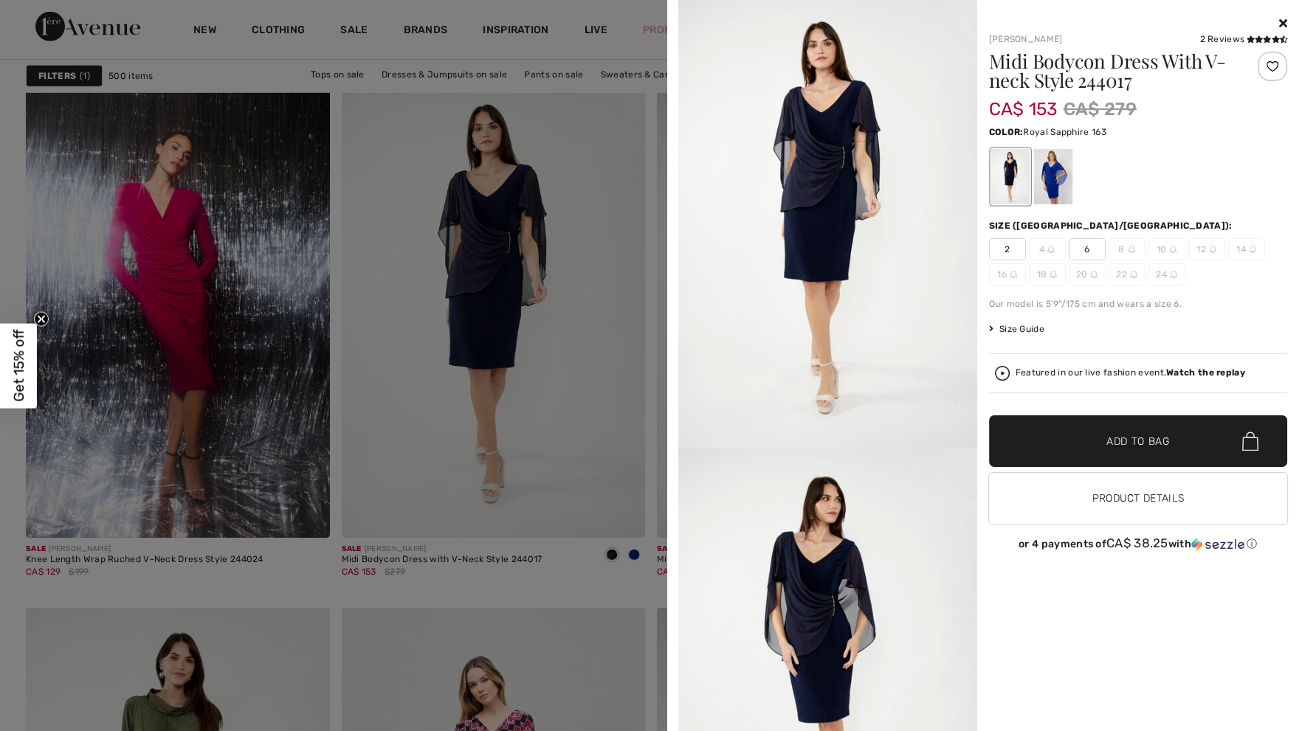
click at [1052, 185] on div at bounding box center [1052, 176] width 38 height 55
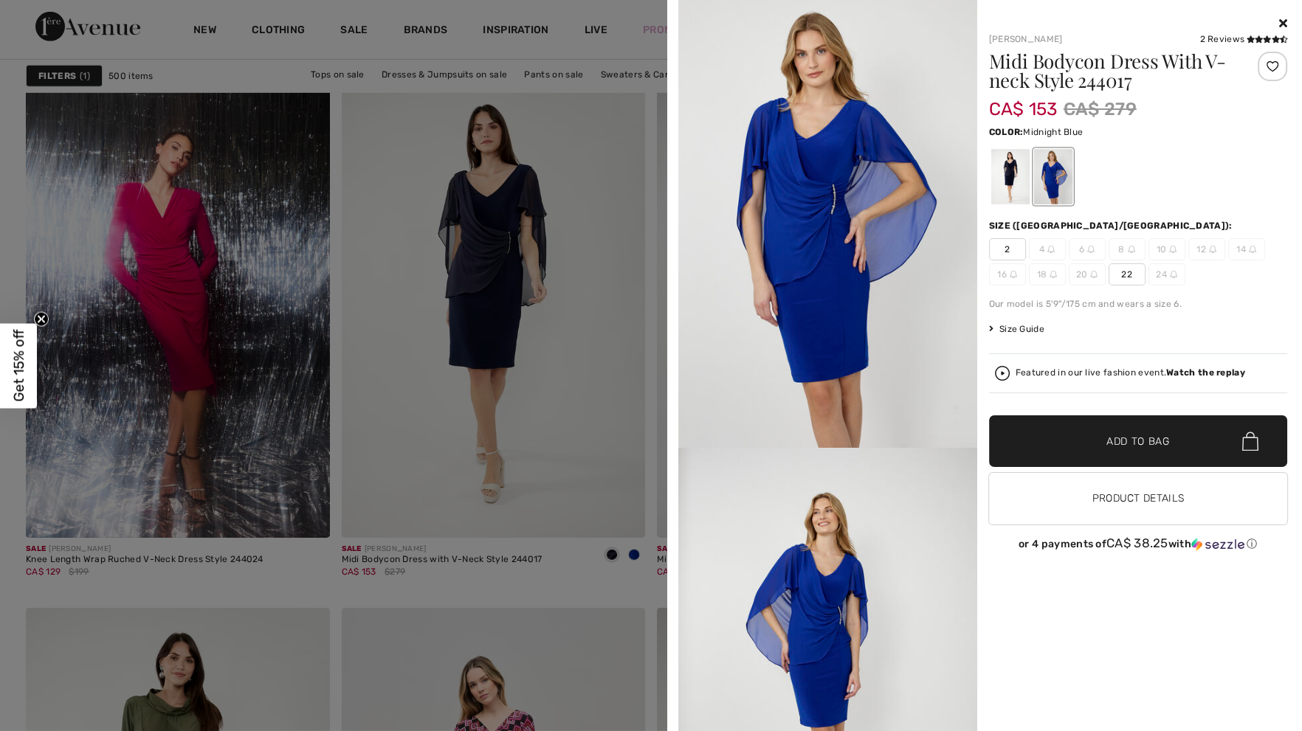
click at [1002, 185] on div at bounding box center [1009, 176] width 38 height 55
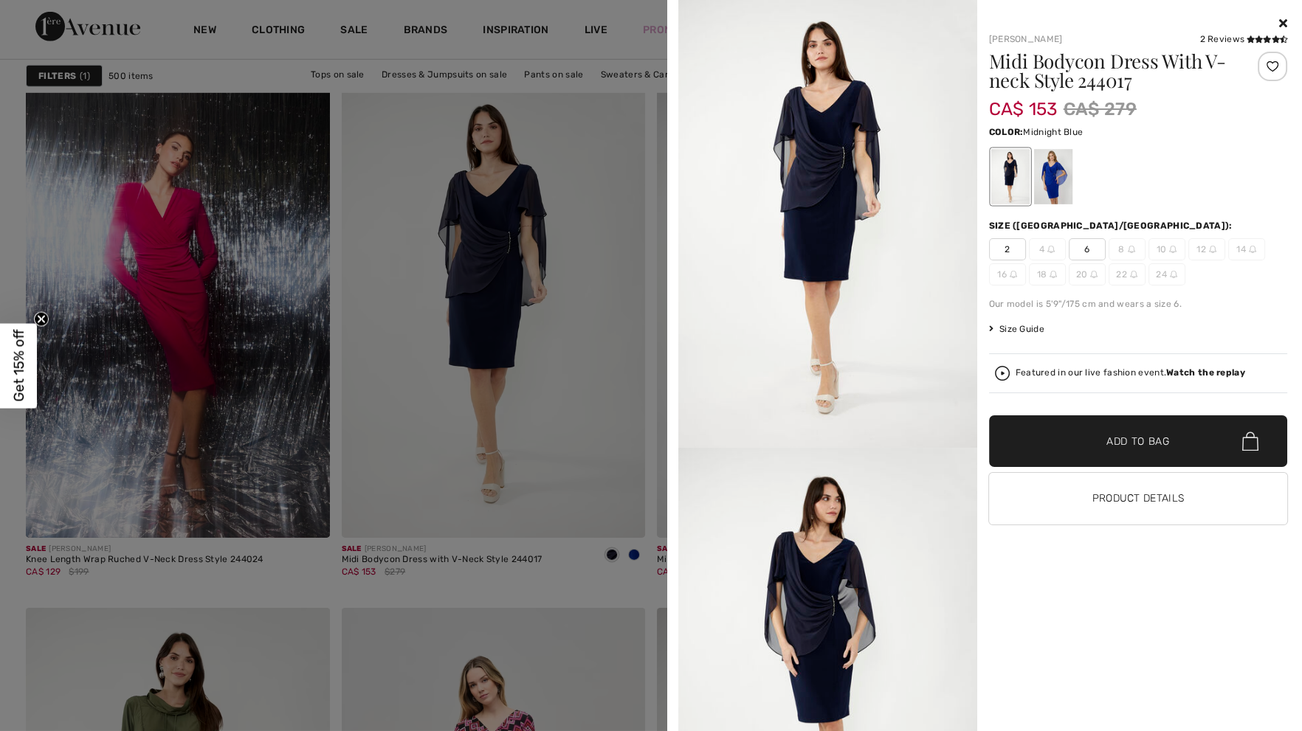
click at [1283, 24] on icon at bounding box center [1283, 23] width 8 height 12
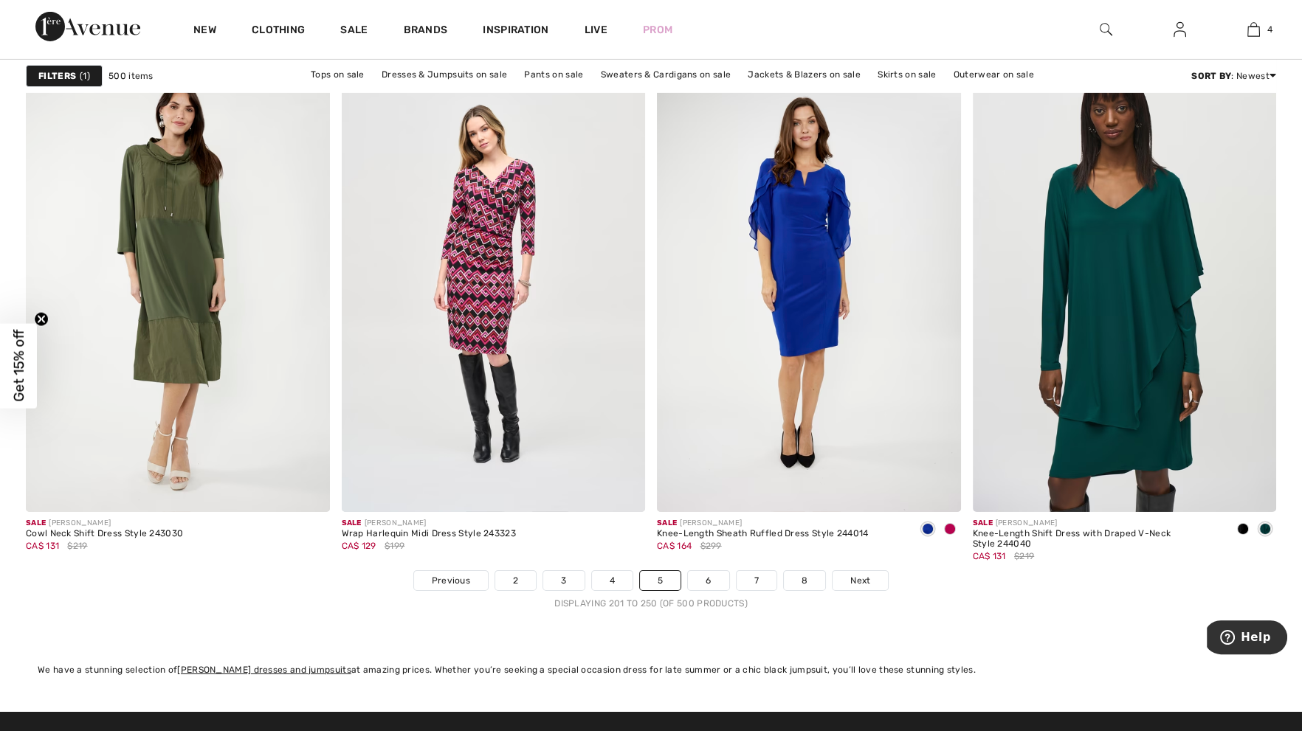
scroll to position [7714, 0]
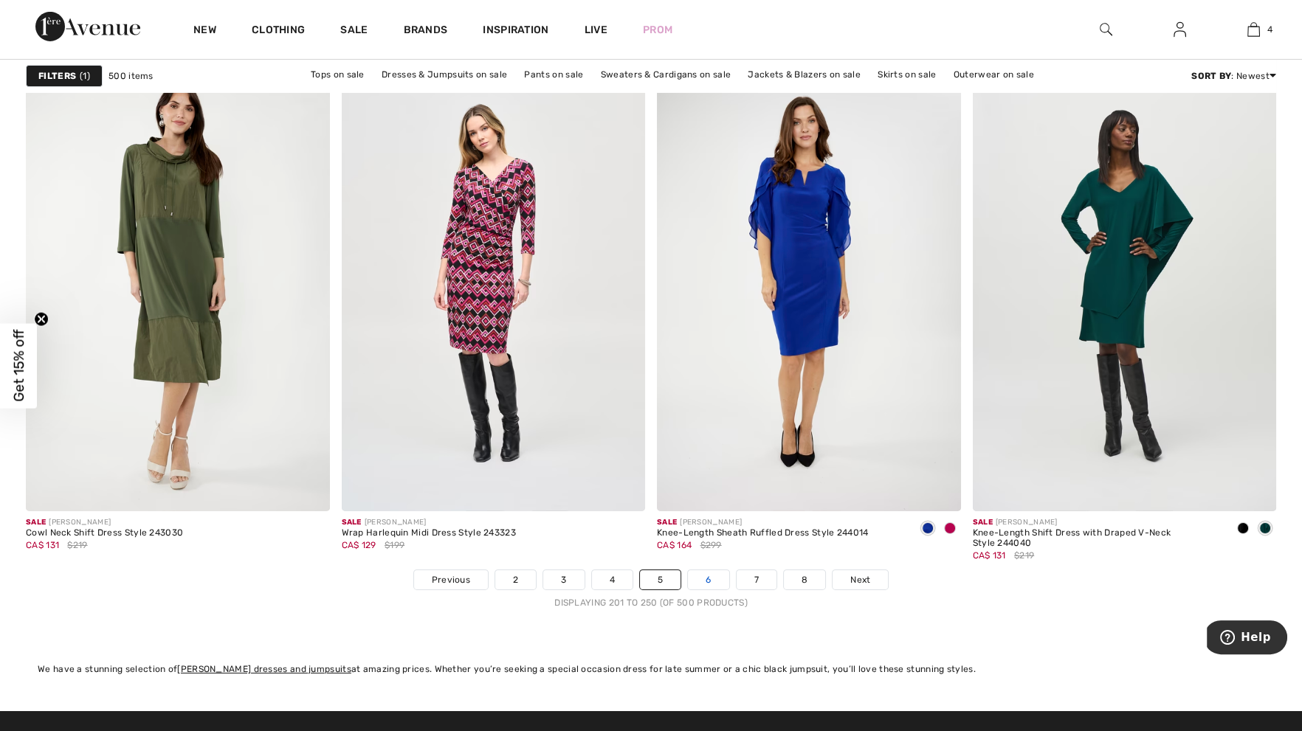
click at [711, 574] on link "6" at bounding box center [708, 579] width 41 height 19
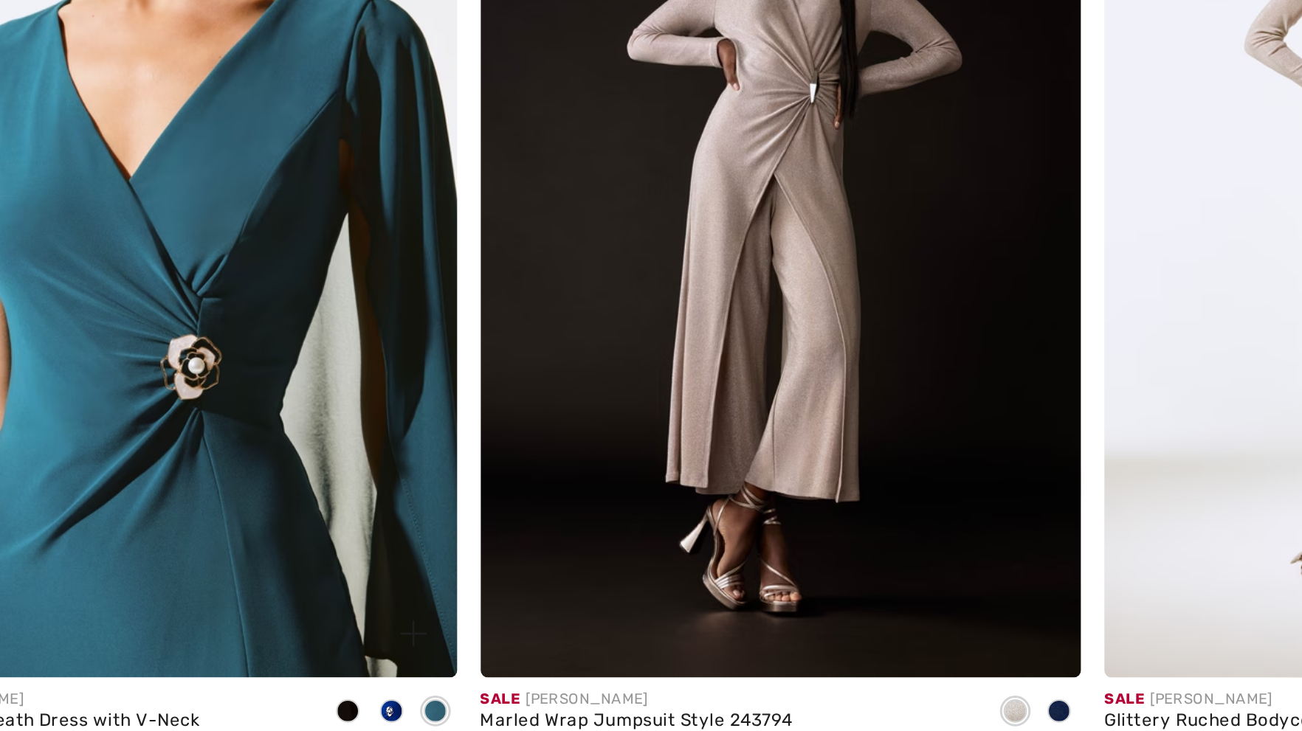
scroll to position [1790, 0]
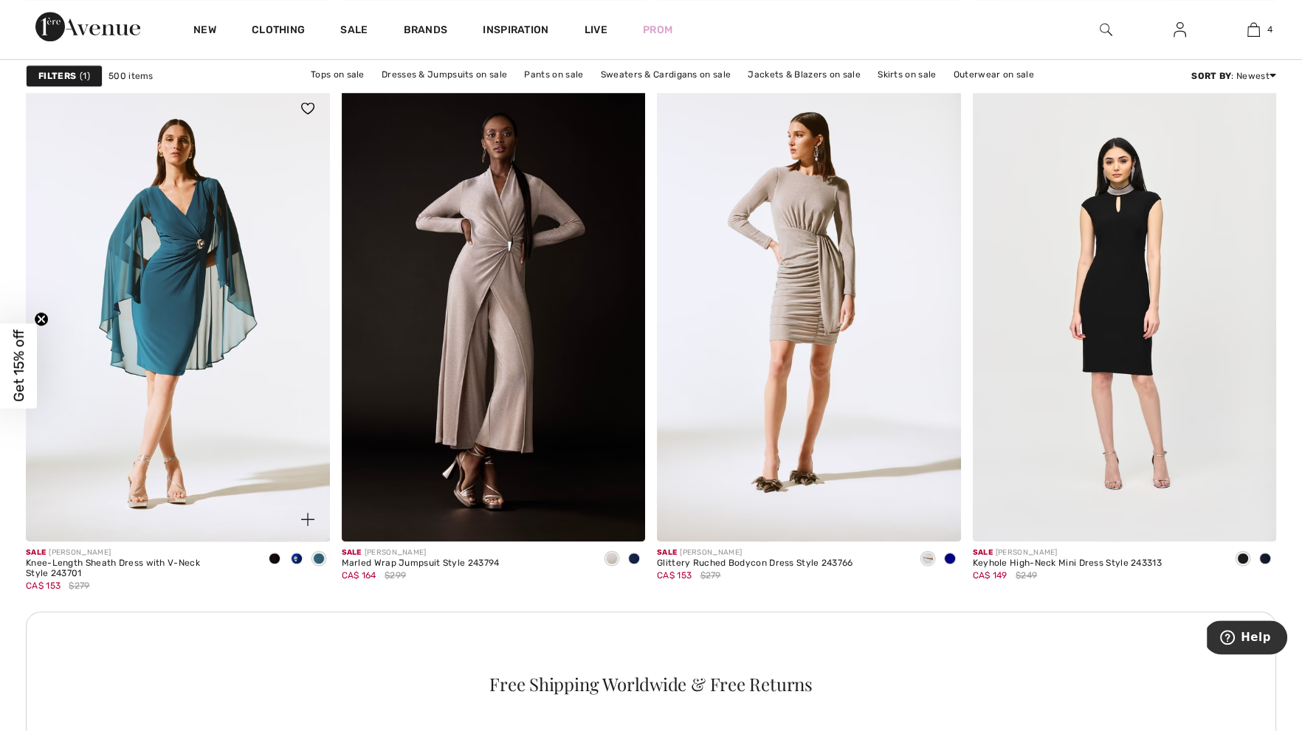
click at [309, 522] on img at bounding box center [307, 519] width 13 height 13
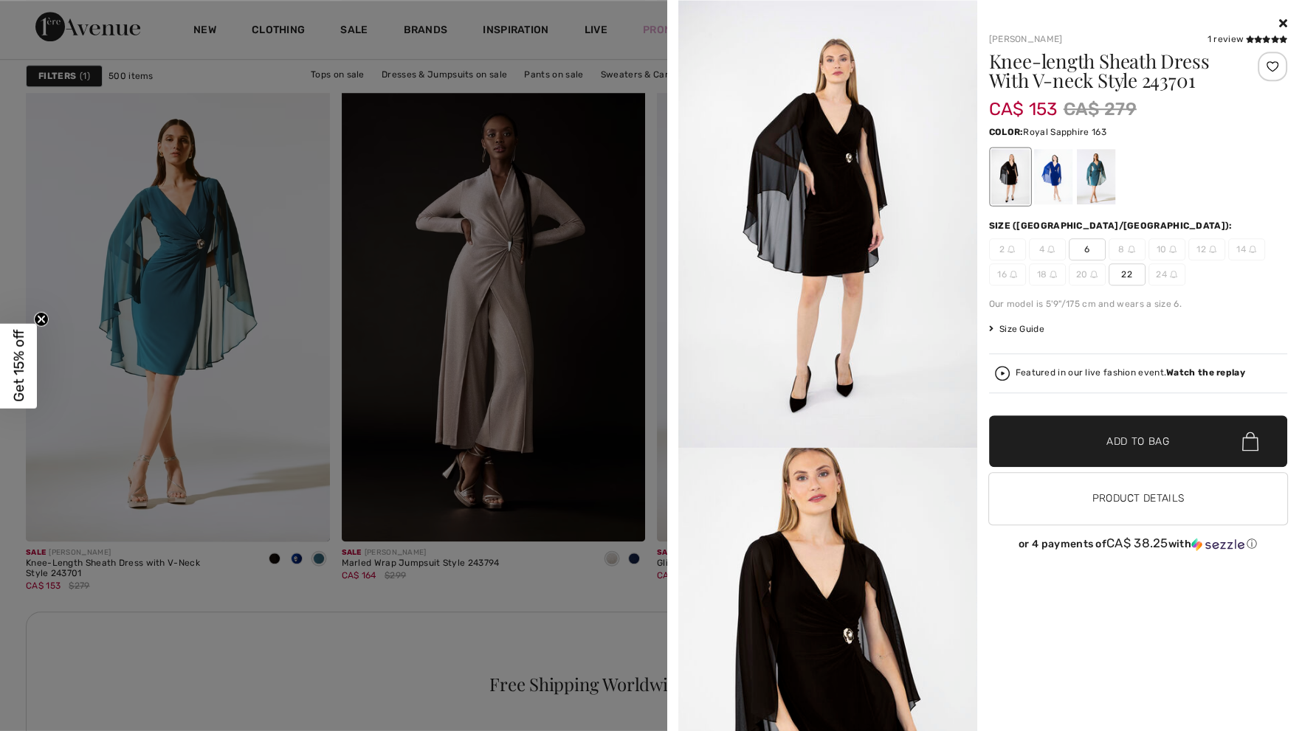
click at [1049, 185] on div at bounding box center [1052, 176] width 38 height 55
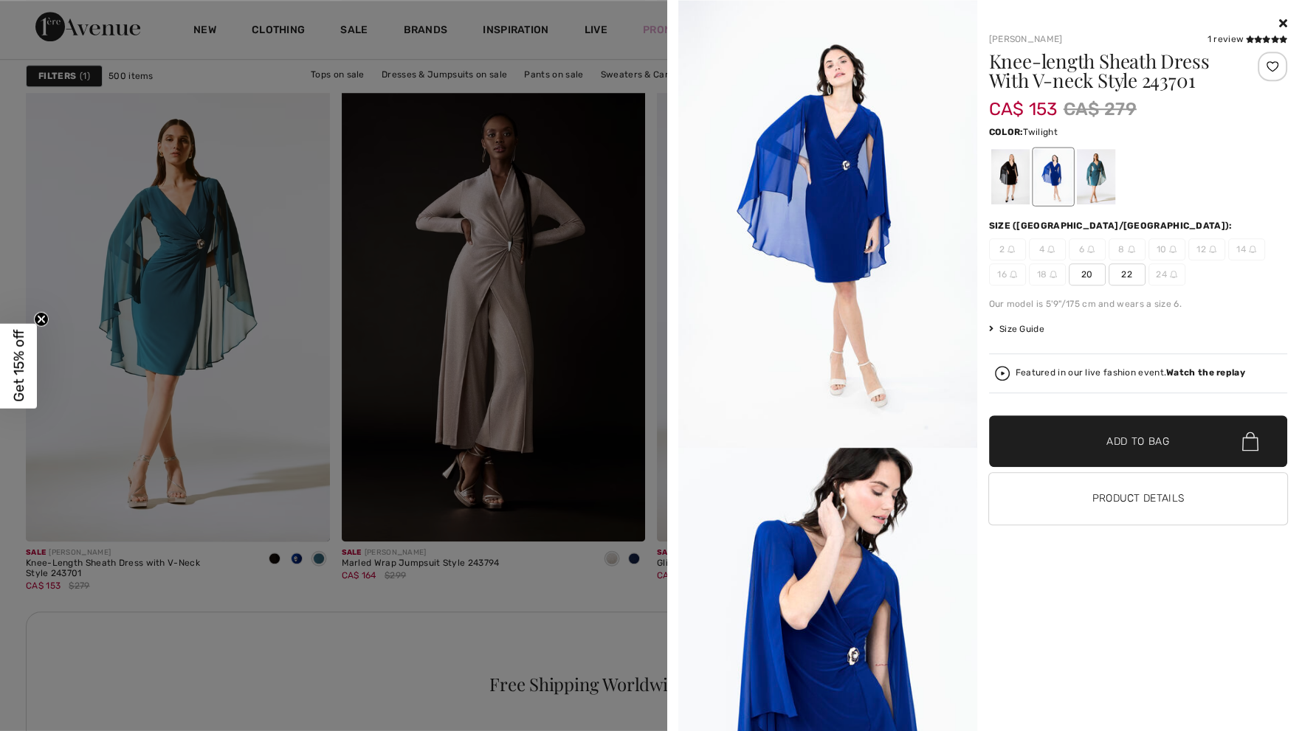
click at [1092, 179] on div at bounding box center [1095, 176] width 38 height 55
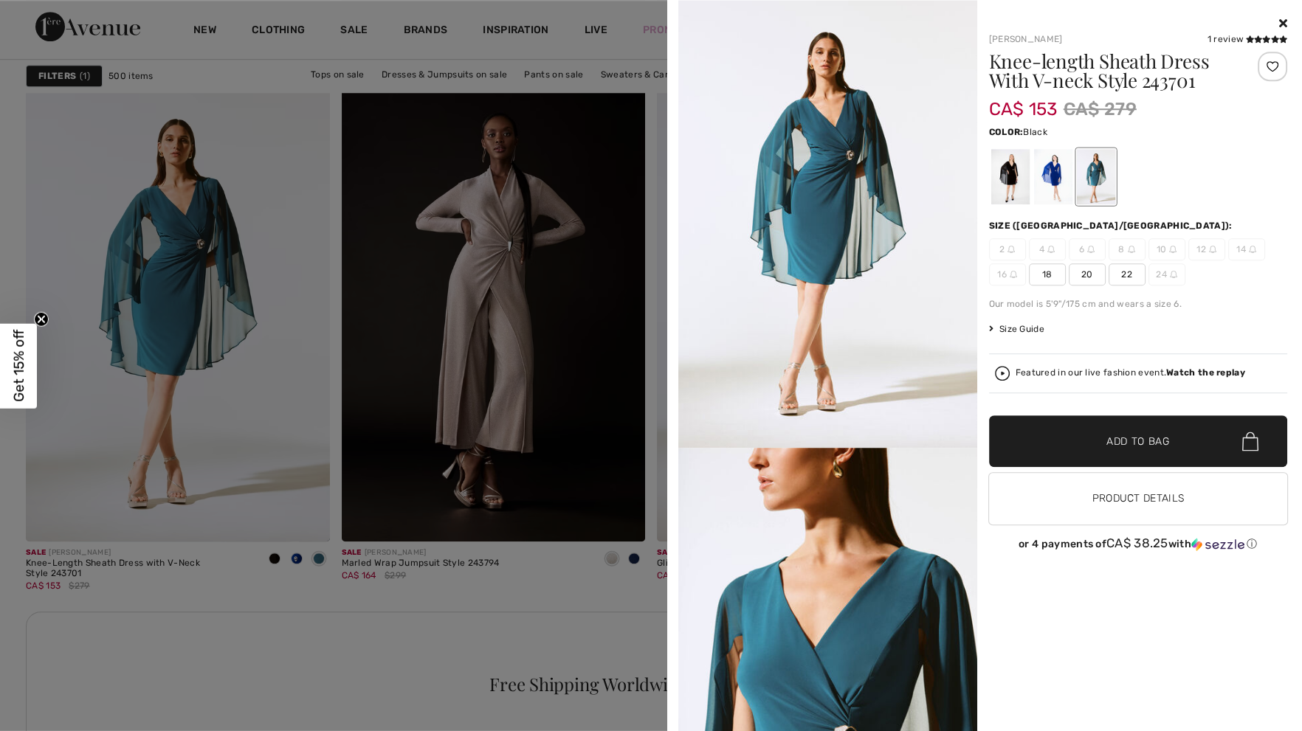
click at [996, 185] on div at bounding box center [1009, 176] width 38 height 55
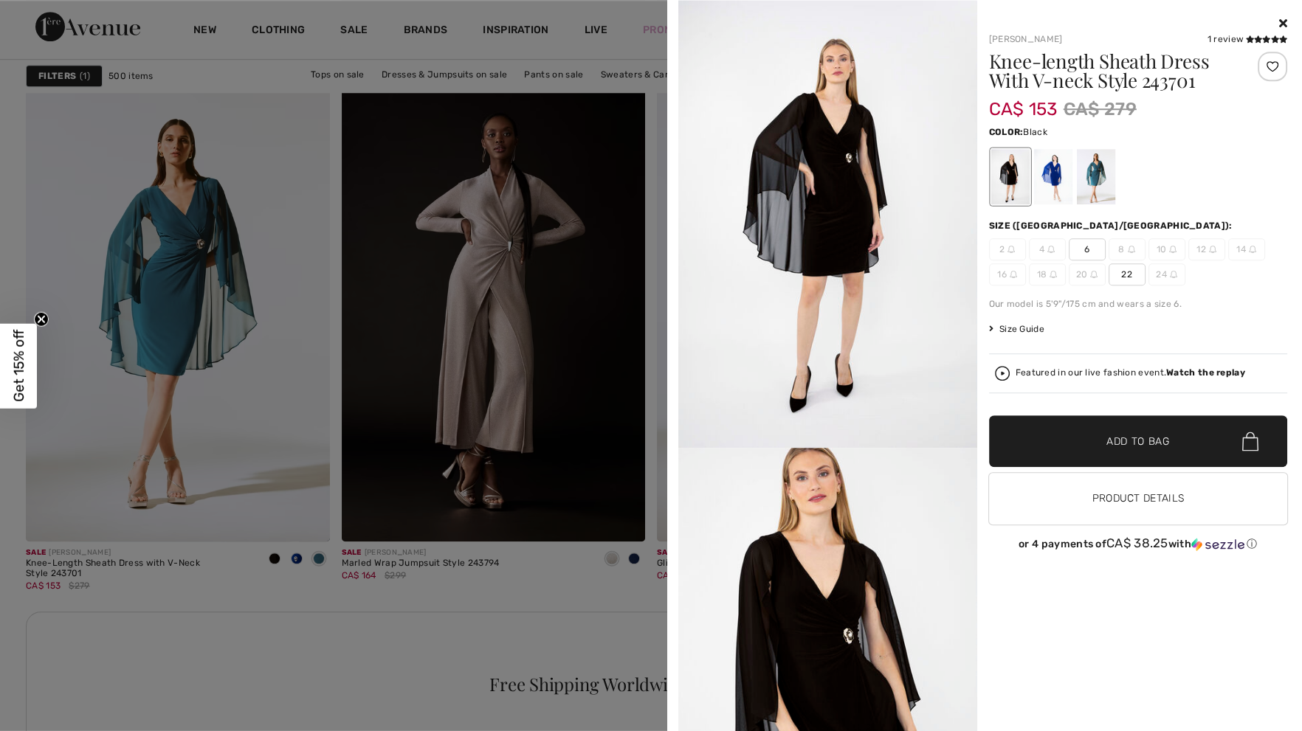
click at [1279, 28] on div at bounding box center [1138, 24] width 299 height 18
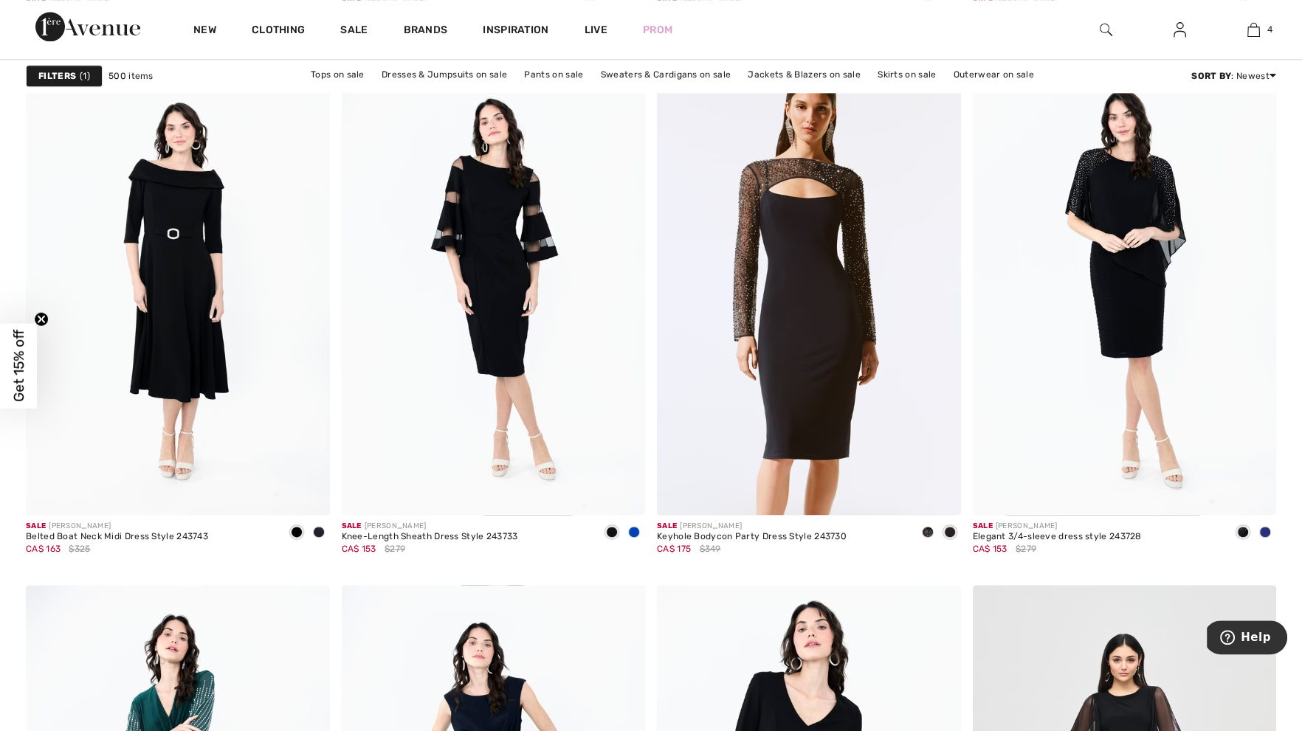
scroll to position [3049, 0]
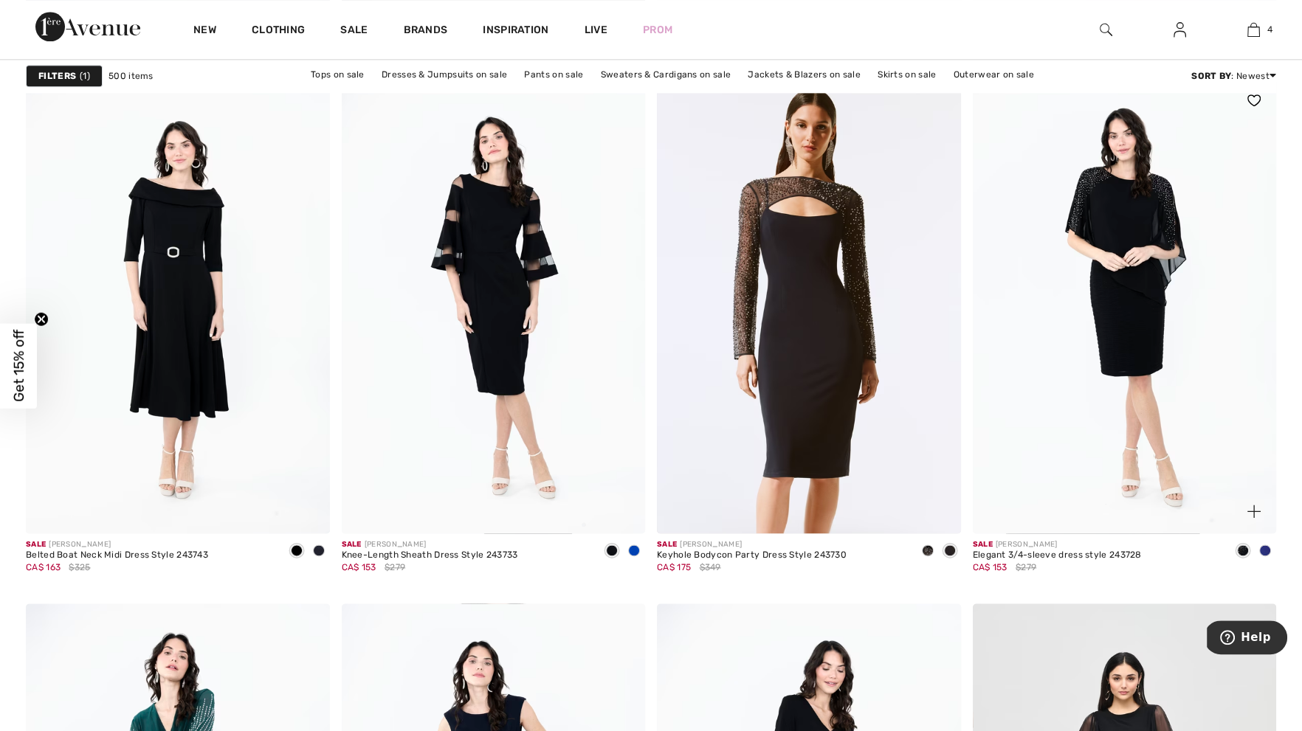
click at [1269, 547] on span at bounding box center [1265, 551] width 12 height 12
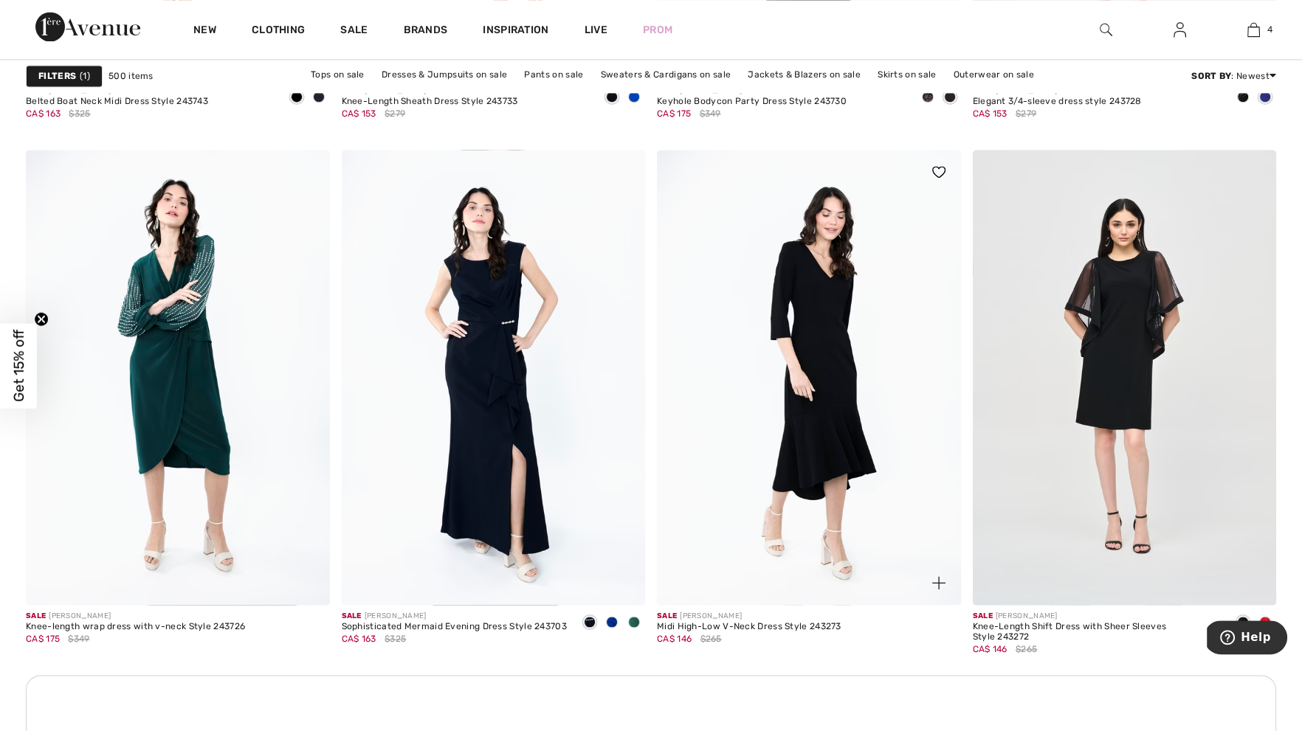
scroll to position [3538, 0]
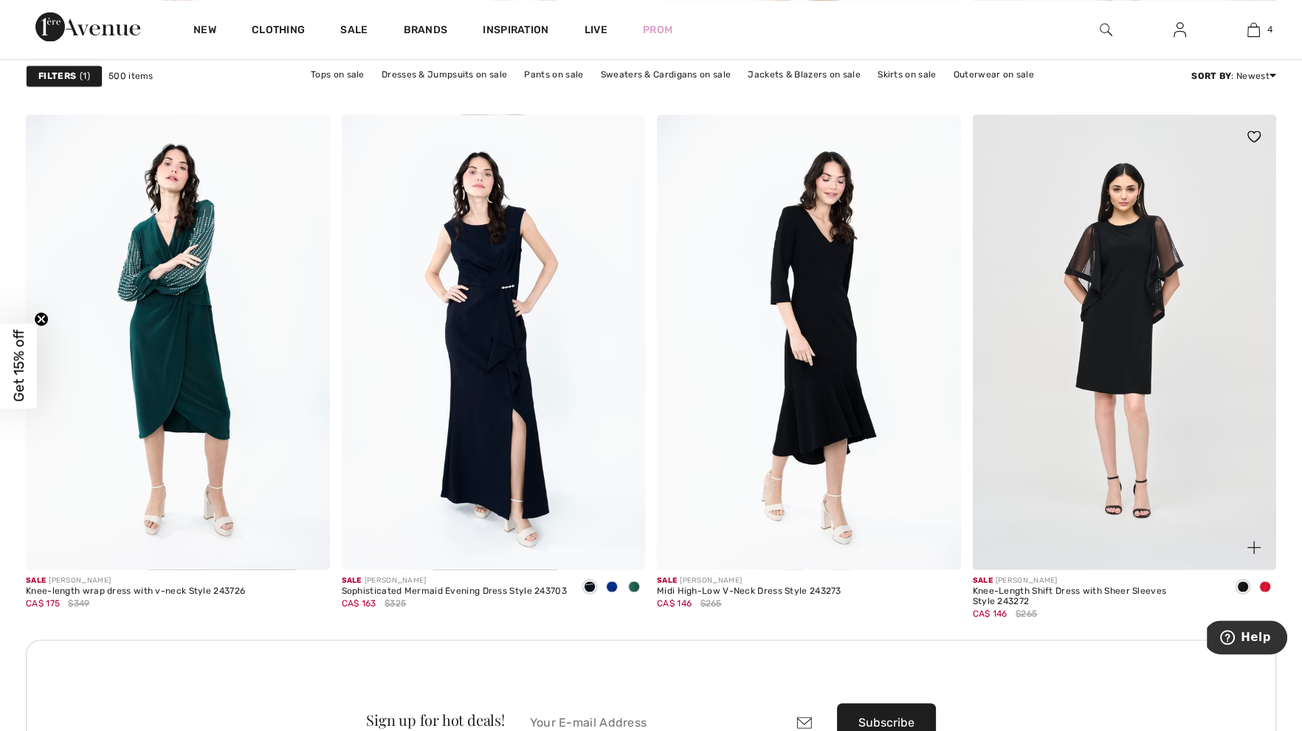
click at [1264, 585] on span at bounding box center [1265, 587] width 12 height 12
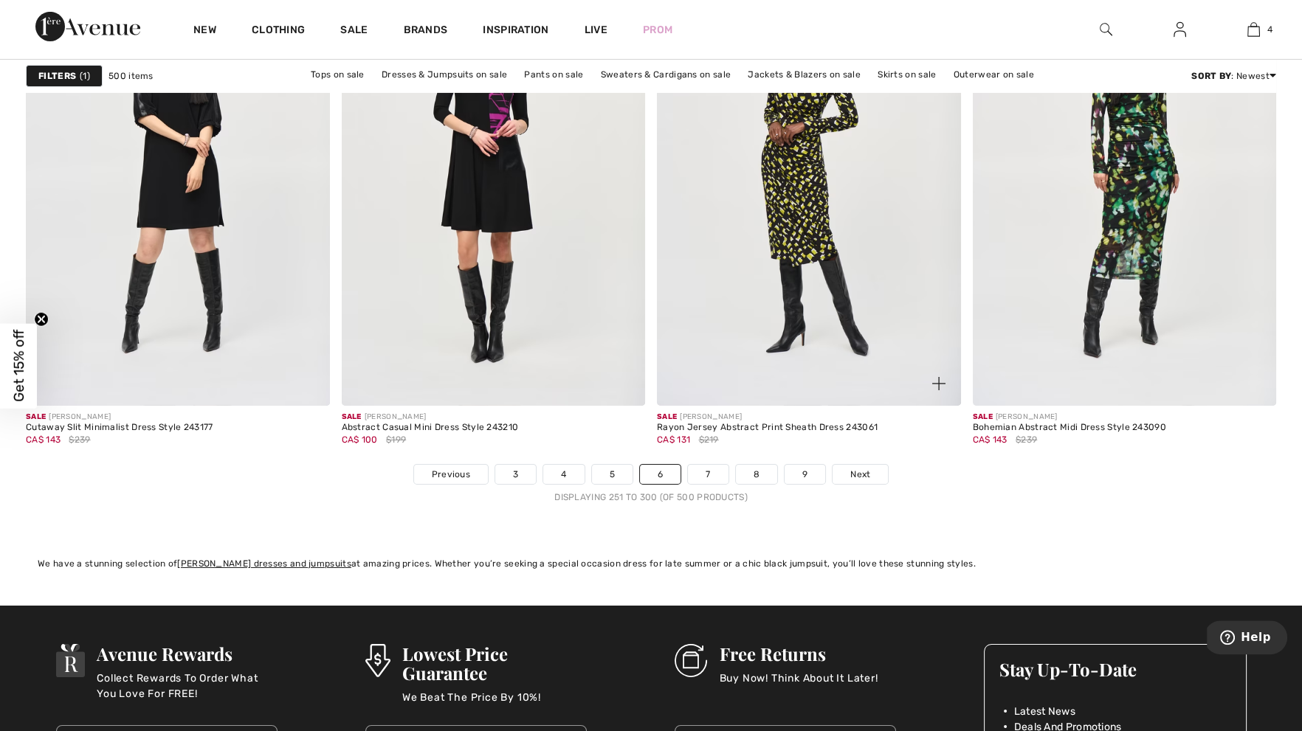
scroll to position [7813, 0]
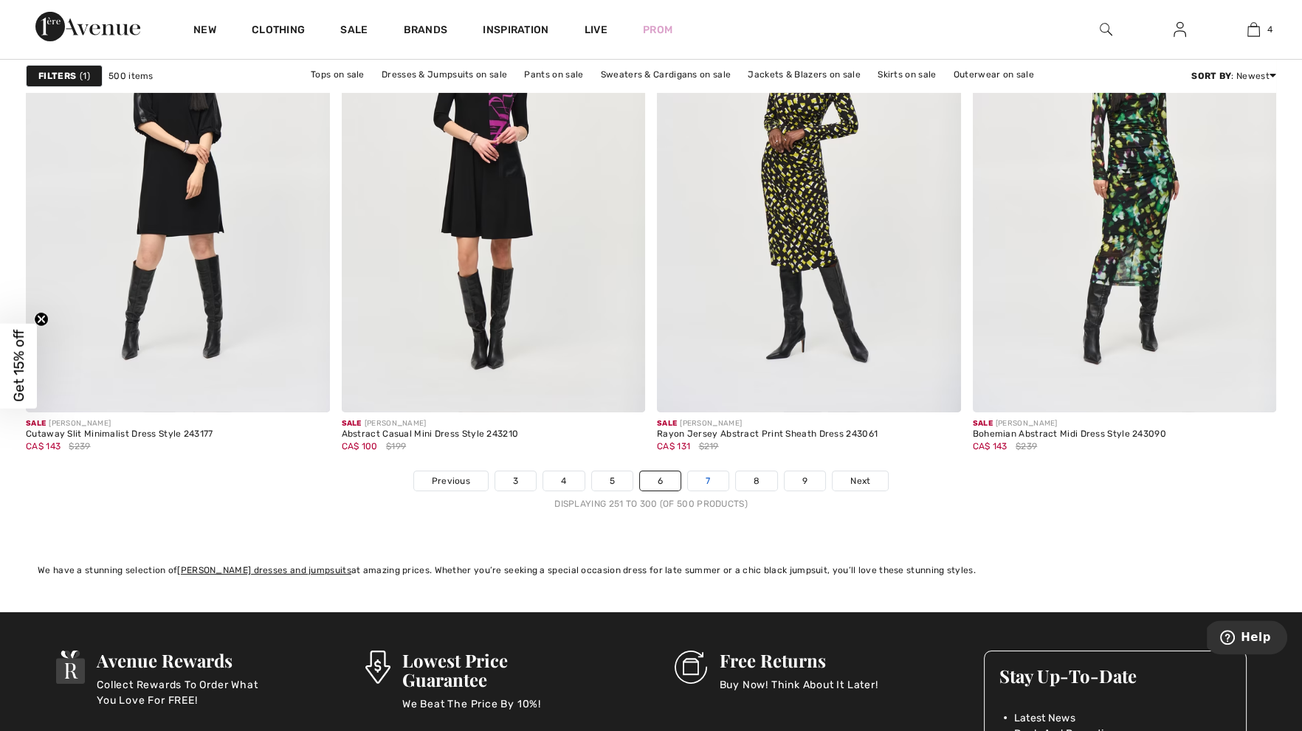
click at [713, 476] on link "7" at bounding box center [708, 481] width 40 height 19
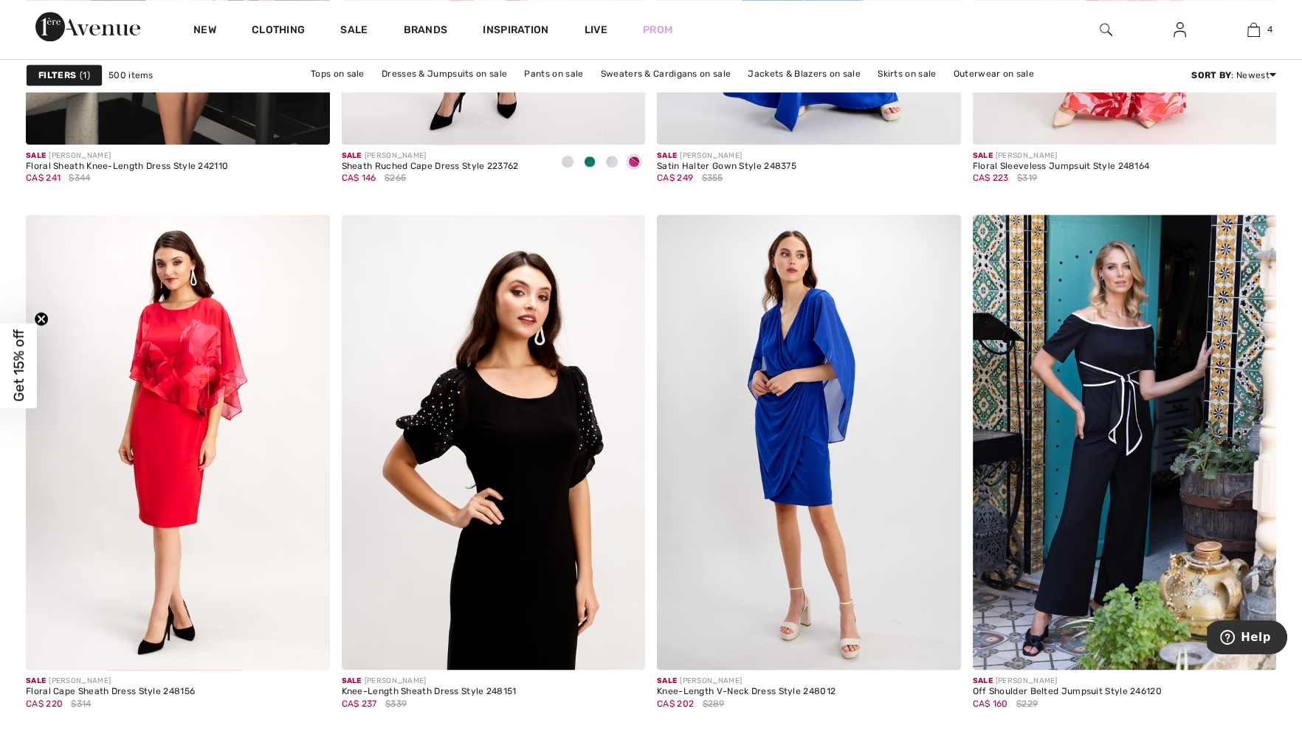
scroll to position [3010, 0]
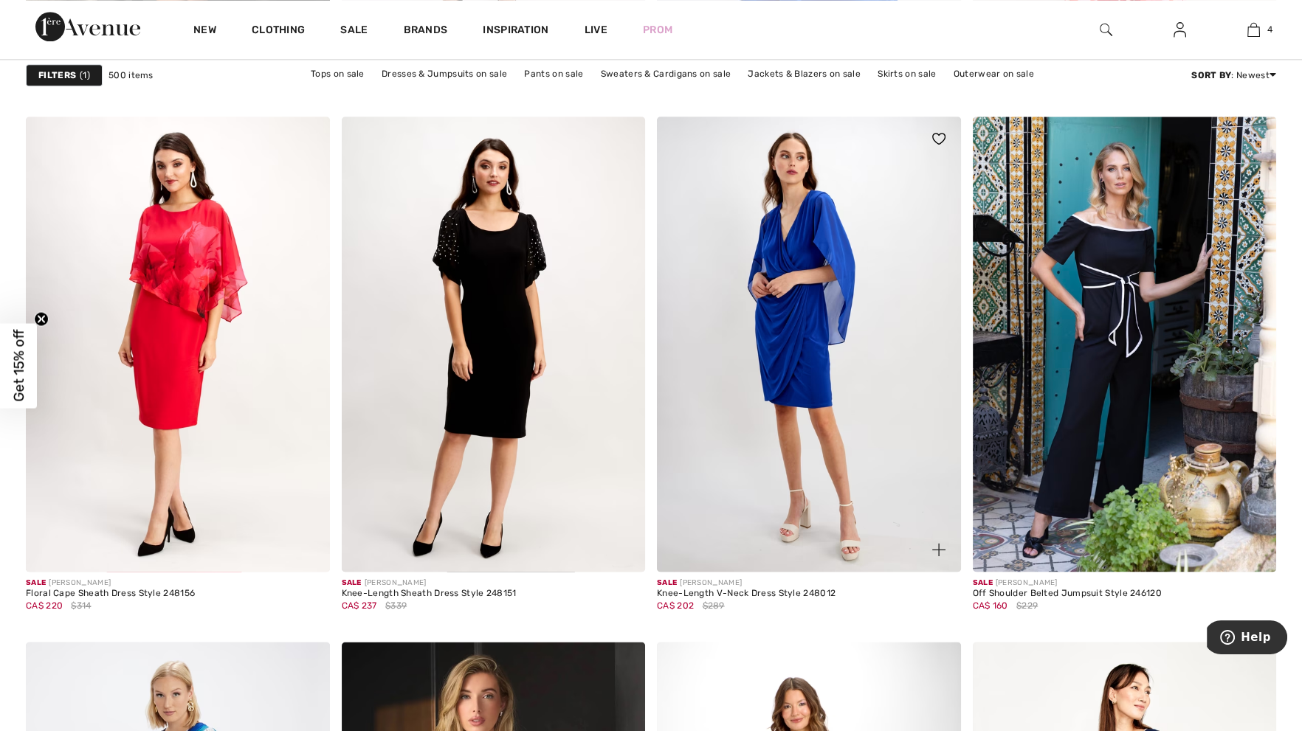
click at [936, 547] on img at bounding box center [938, 549] width 13 height 13
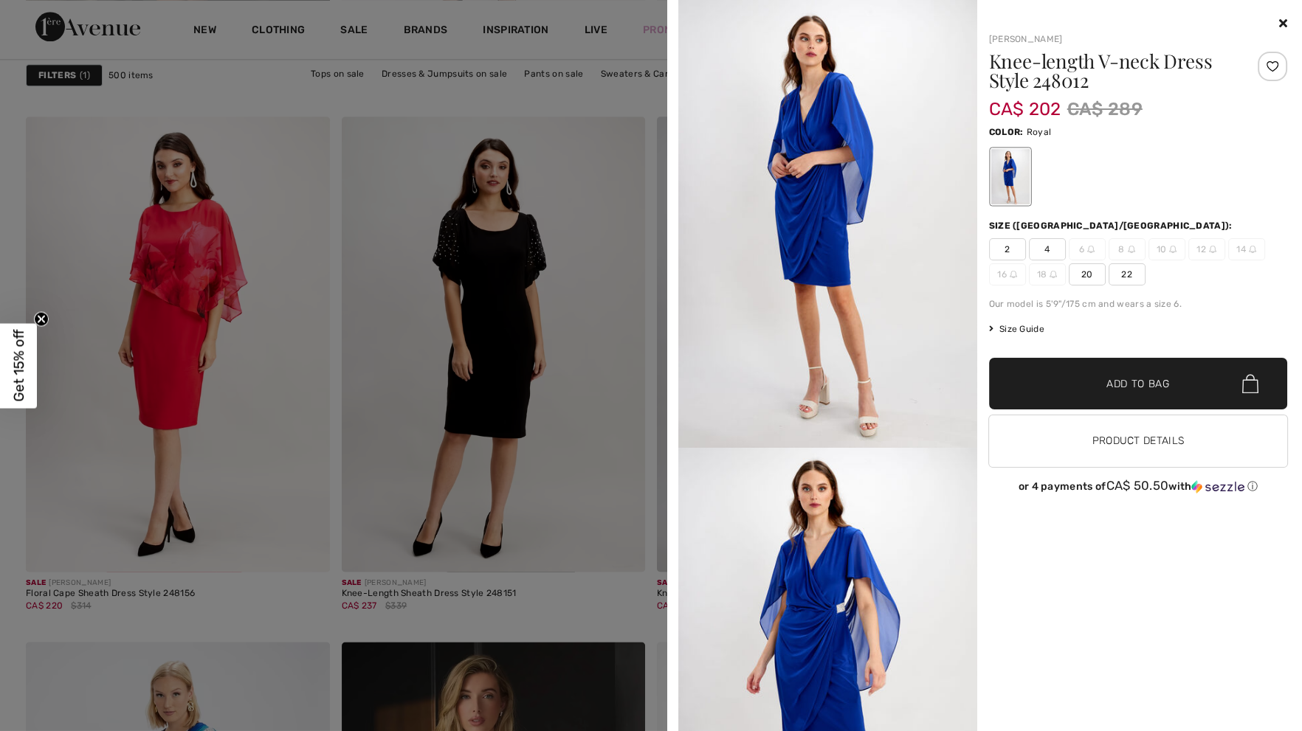
click at [1286, 26] on icon at bounding box center [1283, 23] width 8 height 12
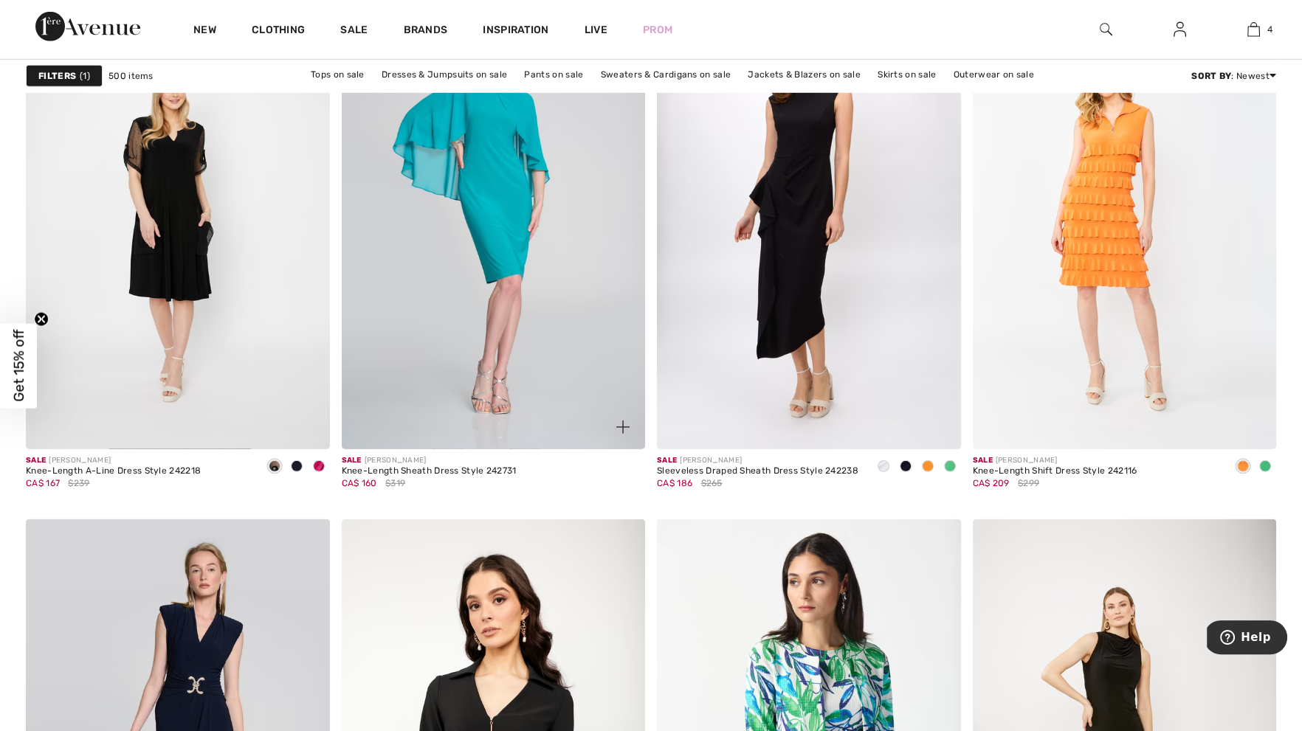
scroll to position [6729, 0]
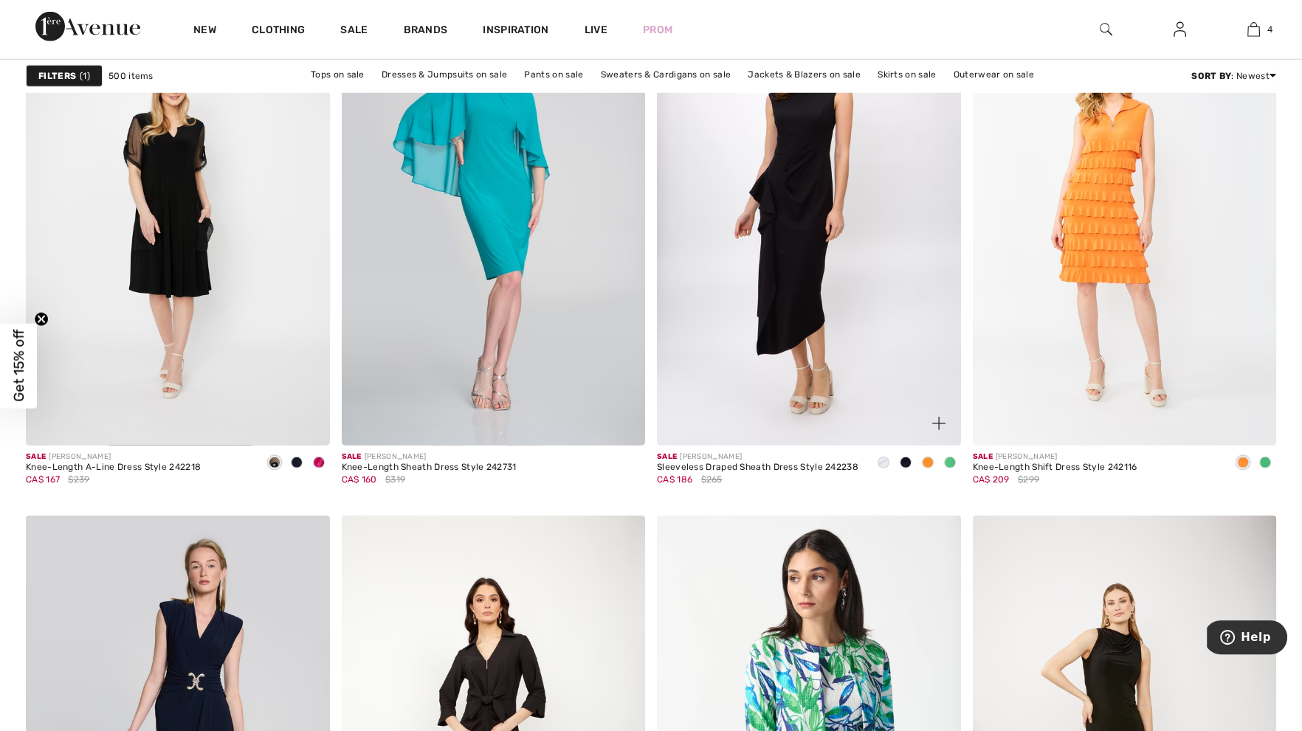
click at [936, 457] on div at bounding box center [928, 464] width 22 height 24
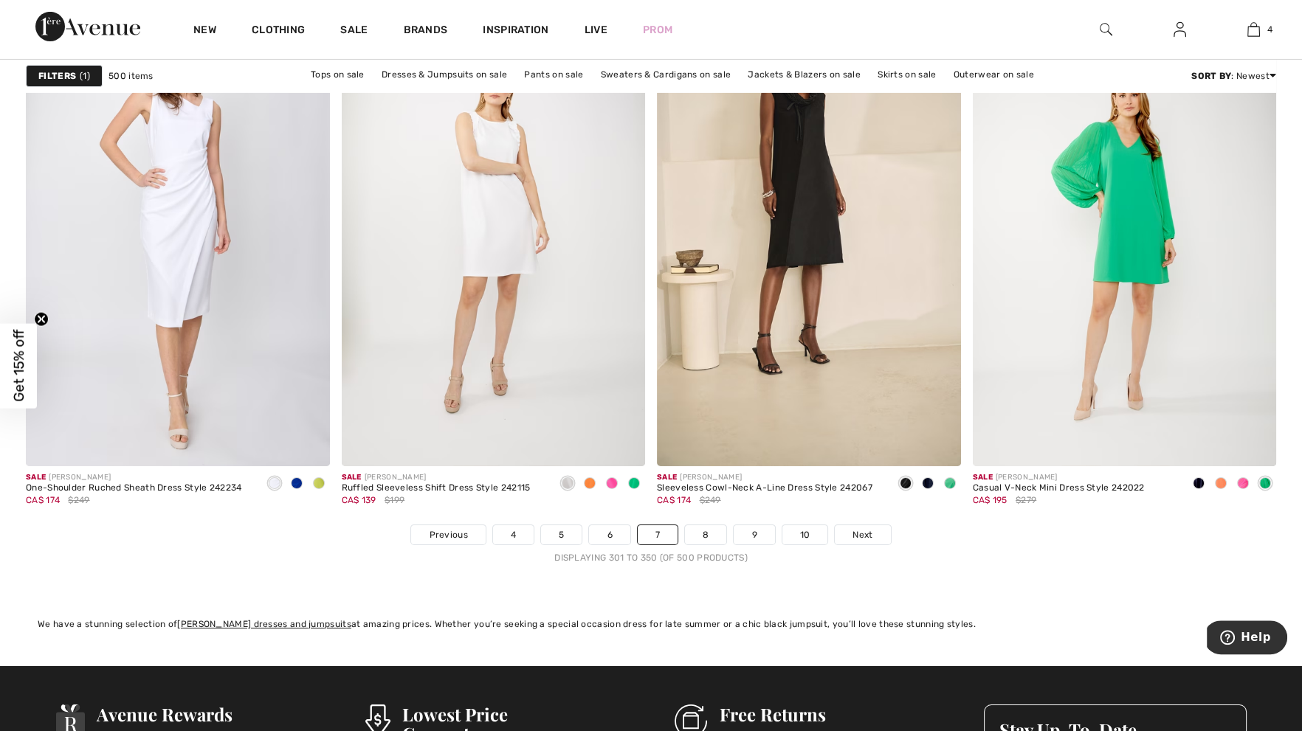
scroll to position [7757, 0]
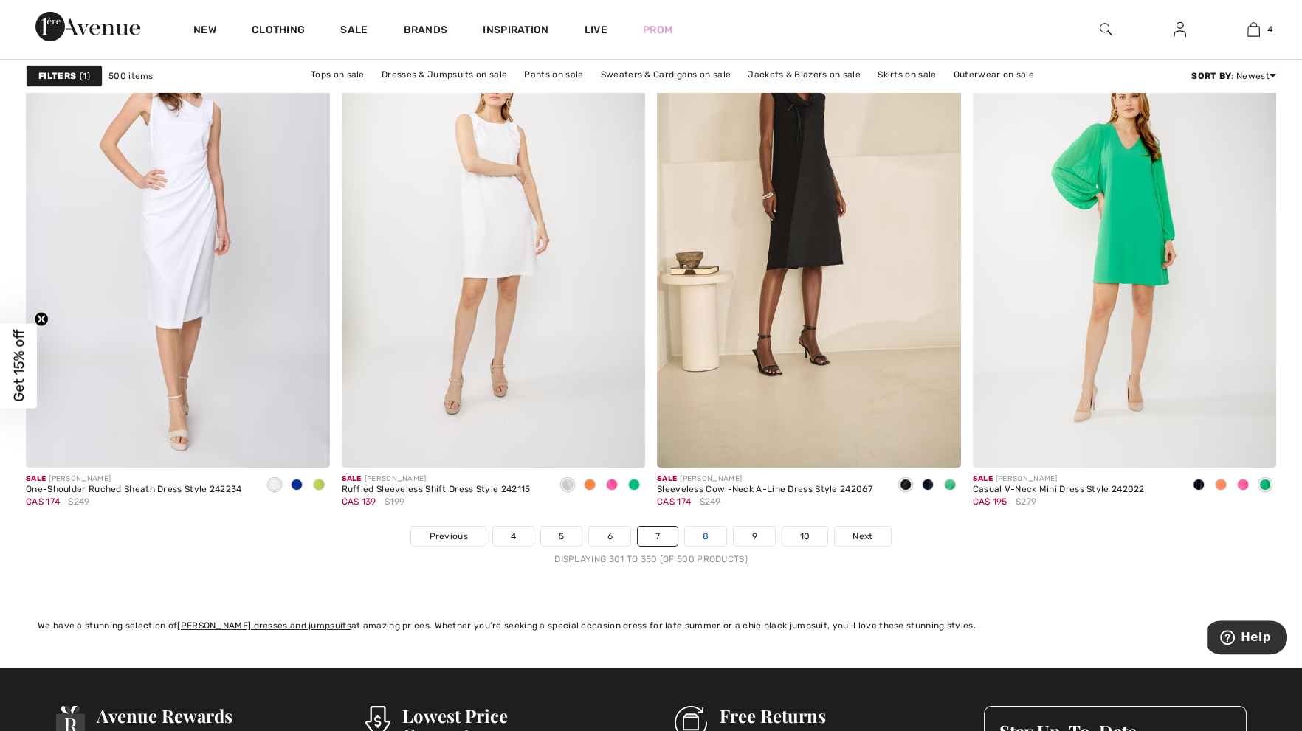
click at [706, 537] on link "8" at bounding box center [705, 536] width 41 height 19
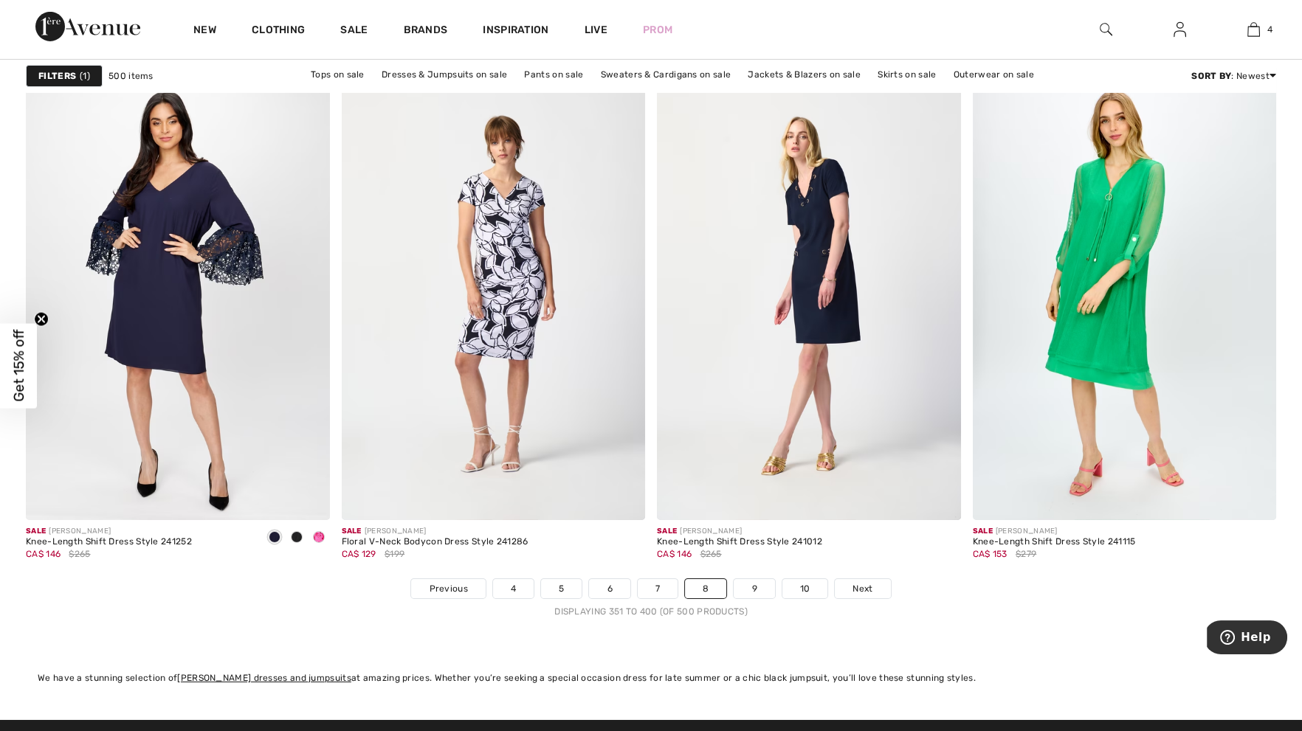
scroll to position [7711, 0]
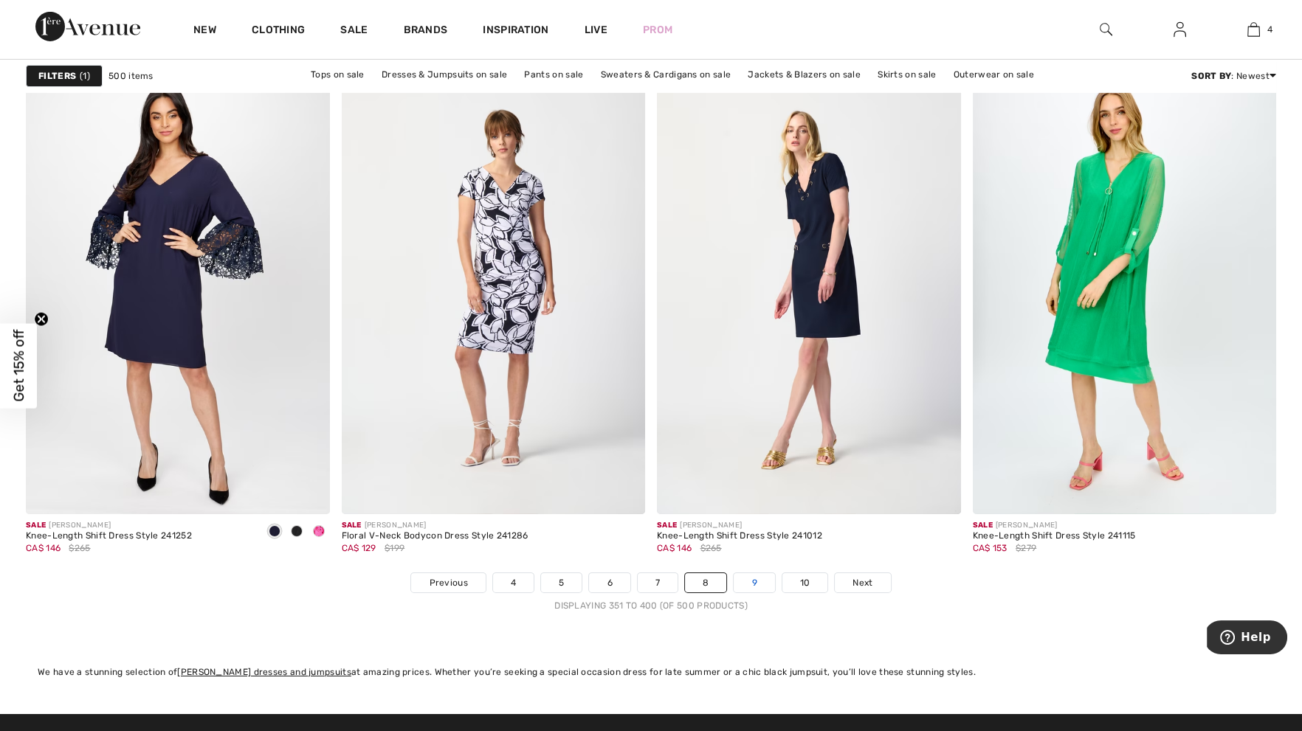
click at [756, 576] on link "9" at bounding box center [754, 582] width 41 height 19
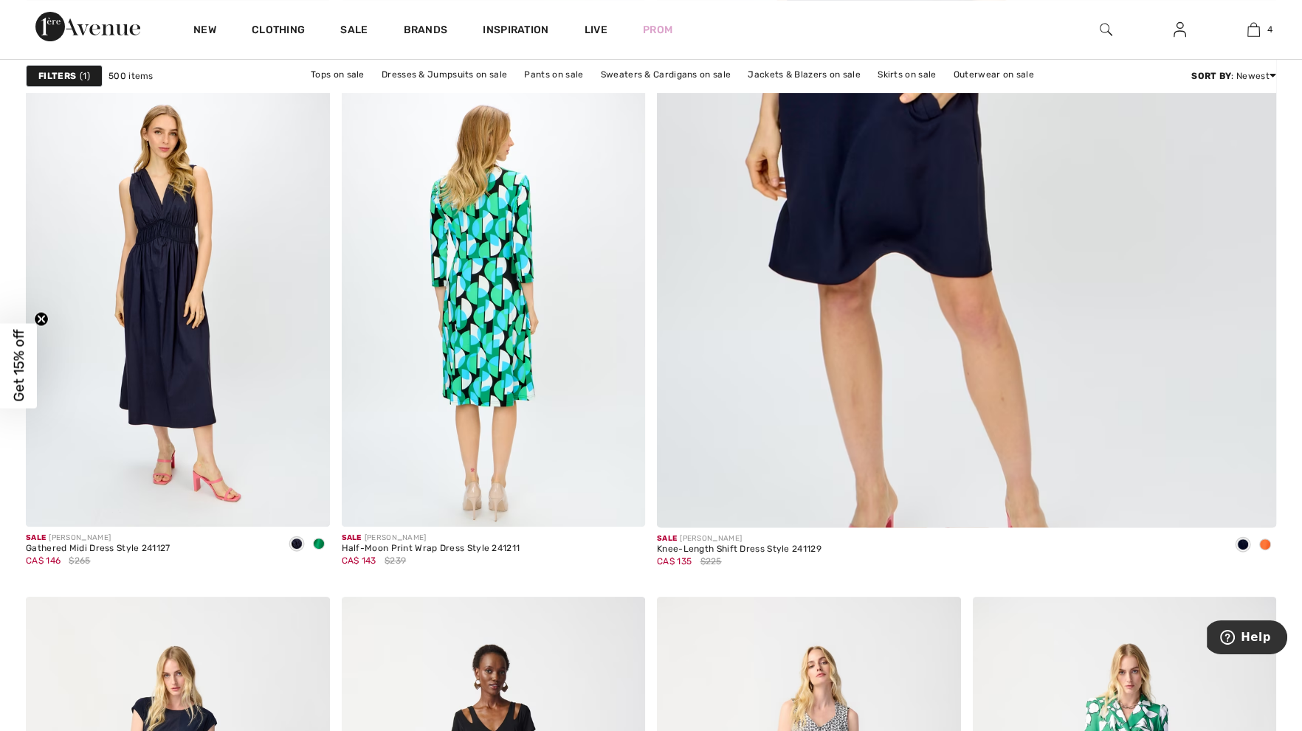
scroll to position [772, 0]
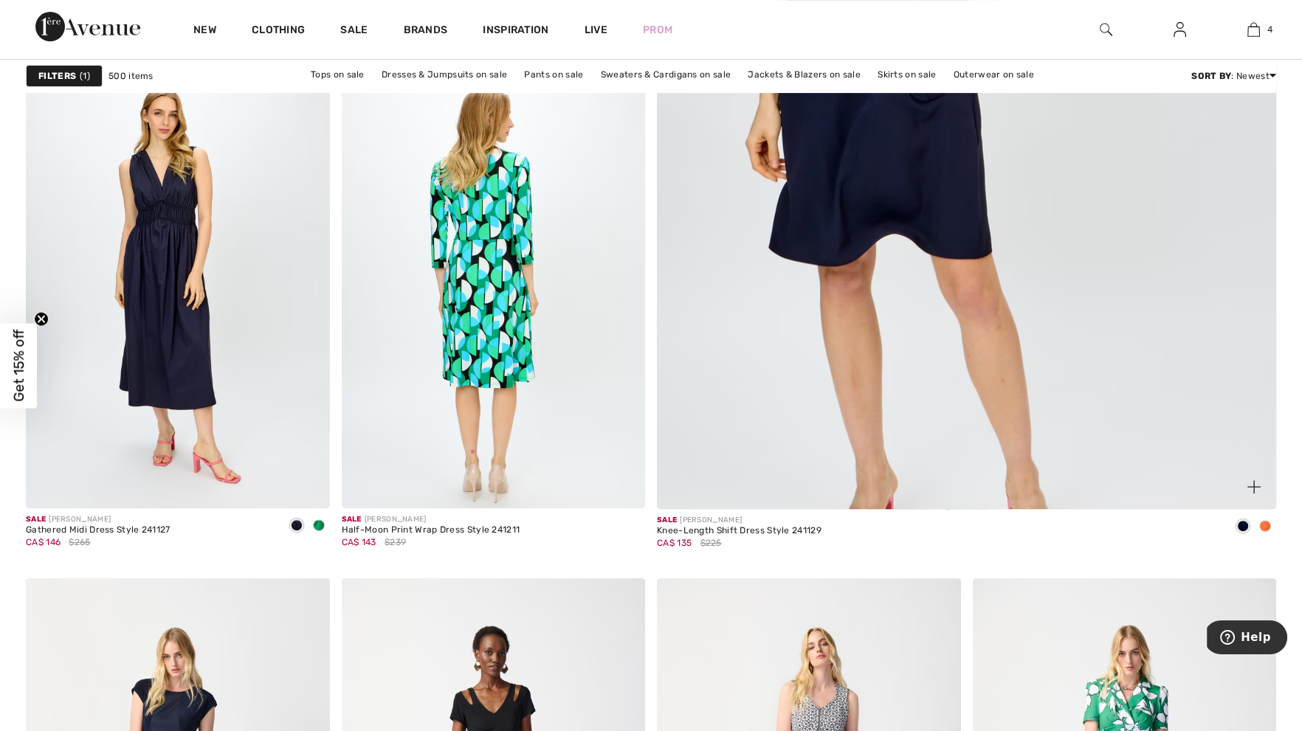
click at [1262, 526] on span at bounding box center [1265, 526] width 12 height 12
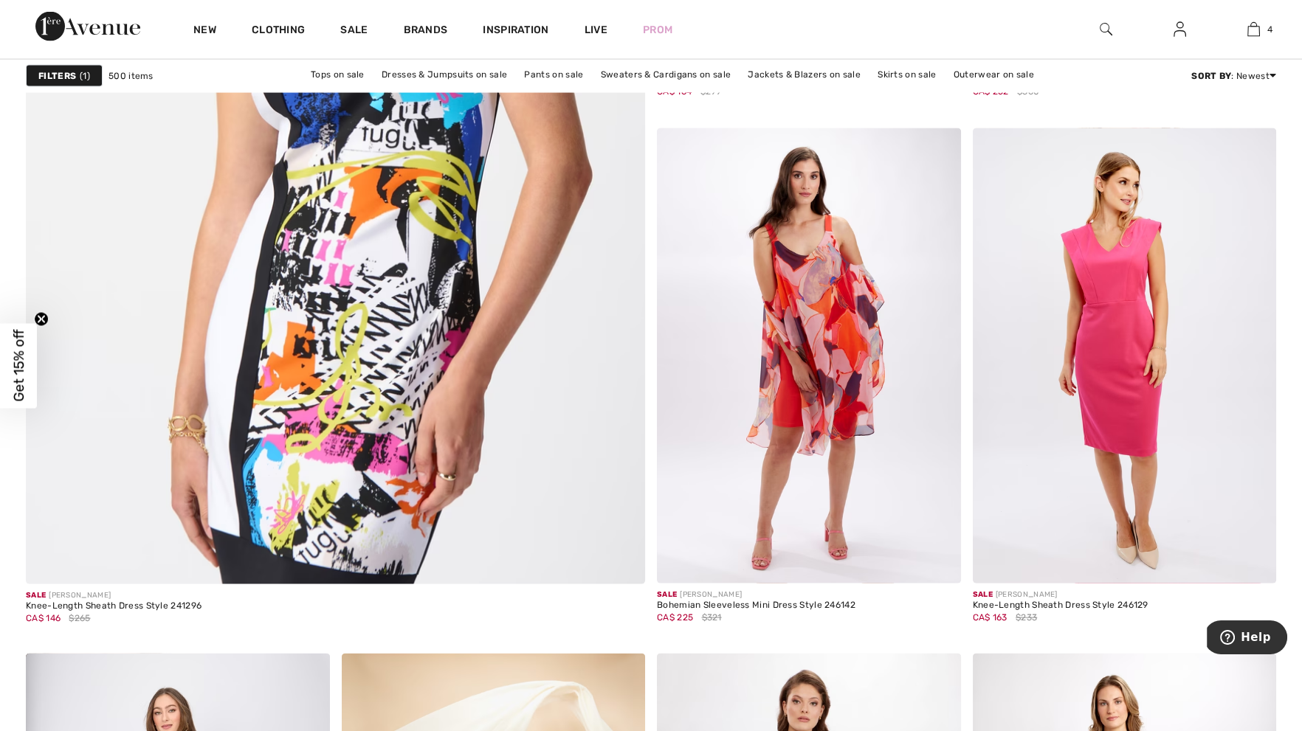
scroll to position [4815, 0]
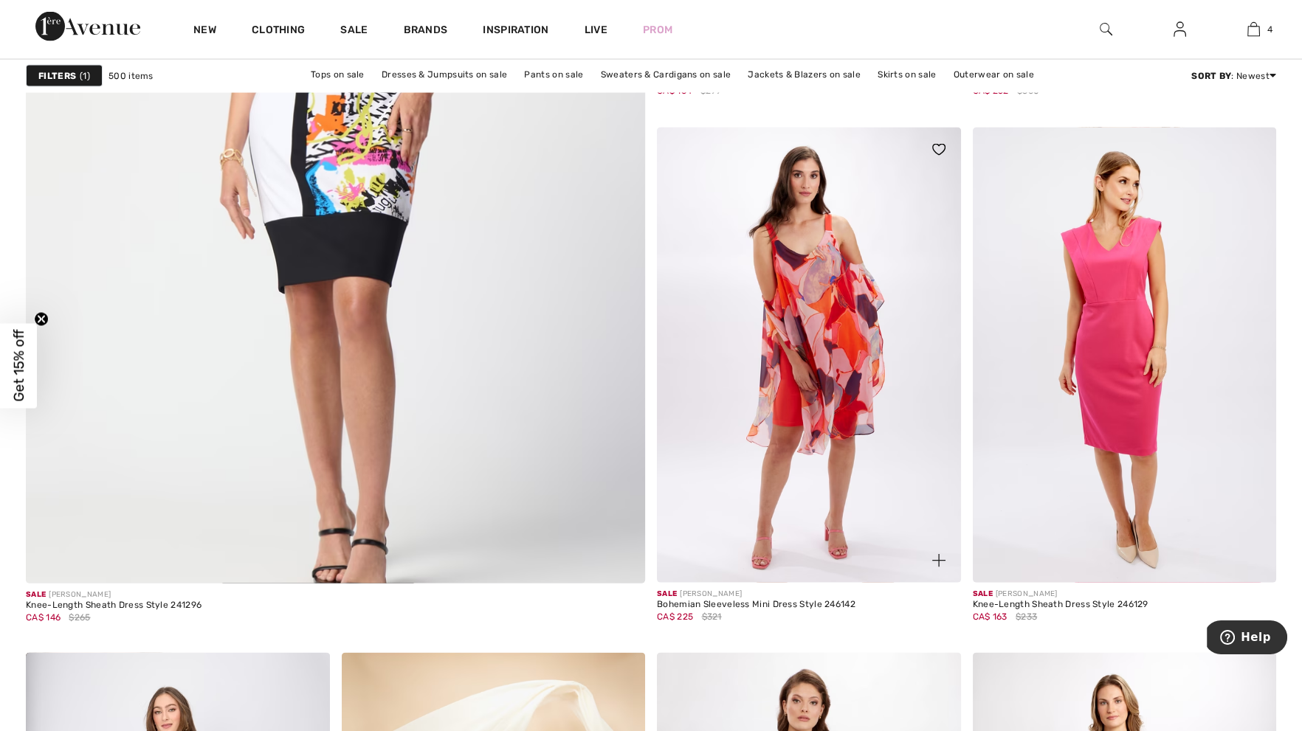
click at [940, 555] on img at bounding box center [938, 560] width 13 height 13
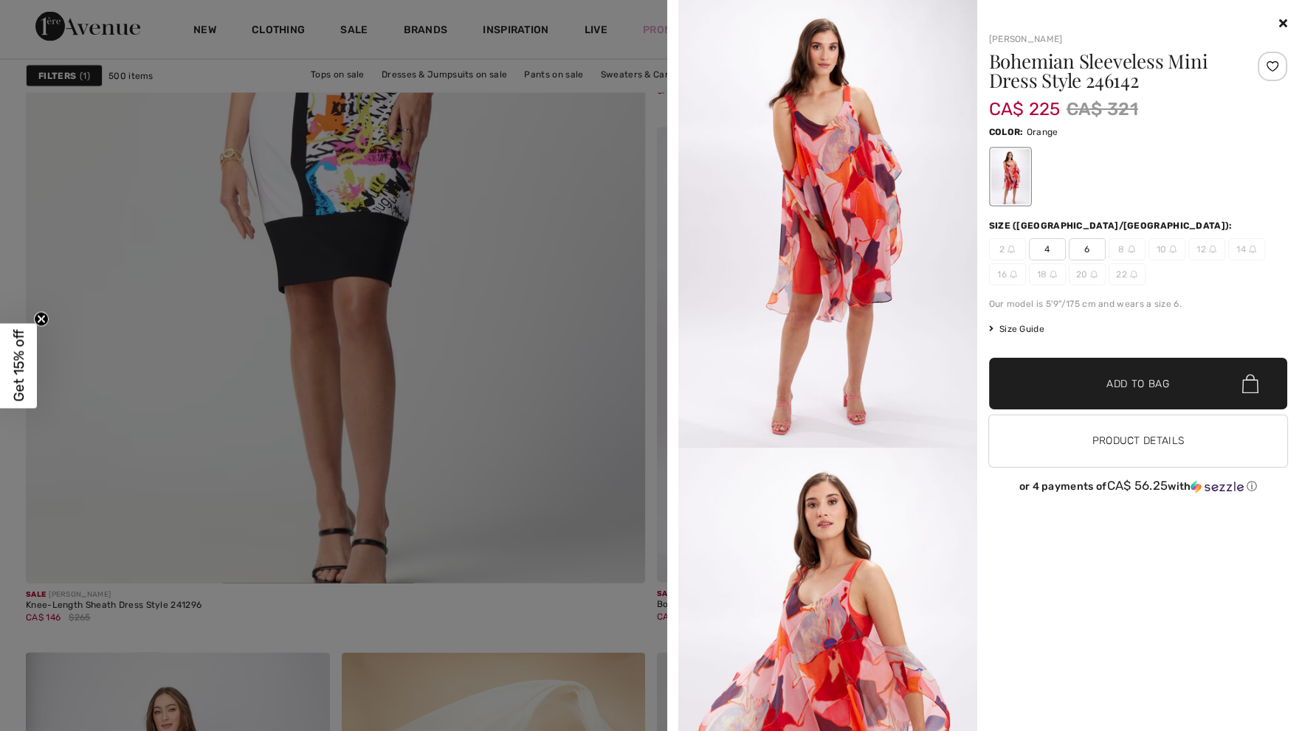
click at [1287, 21] on div "[PERSON_NAME] Bohemian Sleeveless Mini Dress Style 246142 CA$ 225 CA$ 321 Color…" at bounding box center [984, 365] width 623 height 731
click at [1282, 26] on icon at bounding box center [1283, 23] width 8 height 12
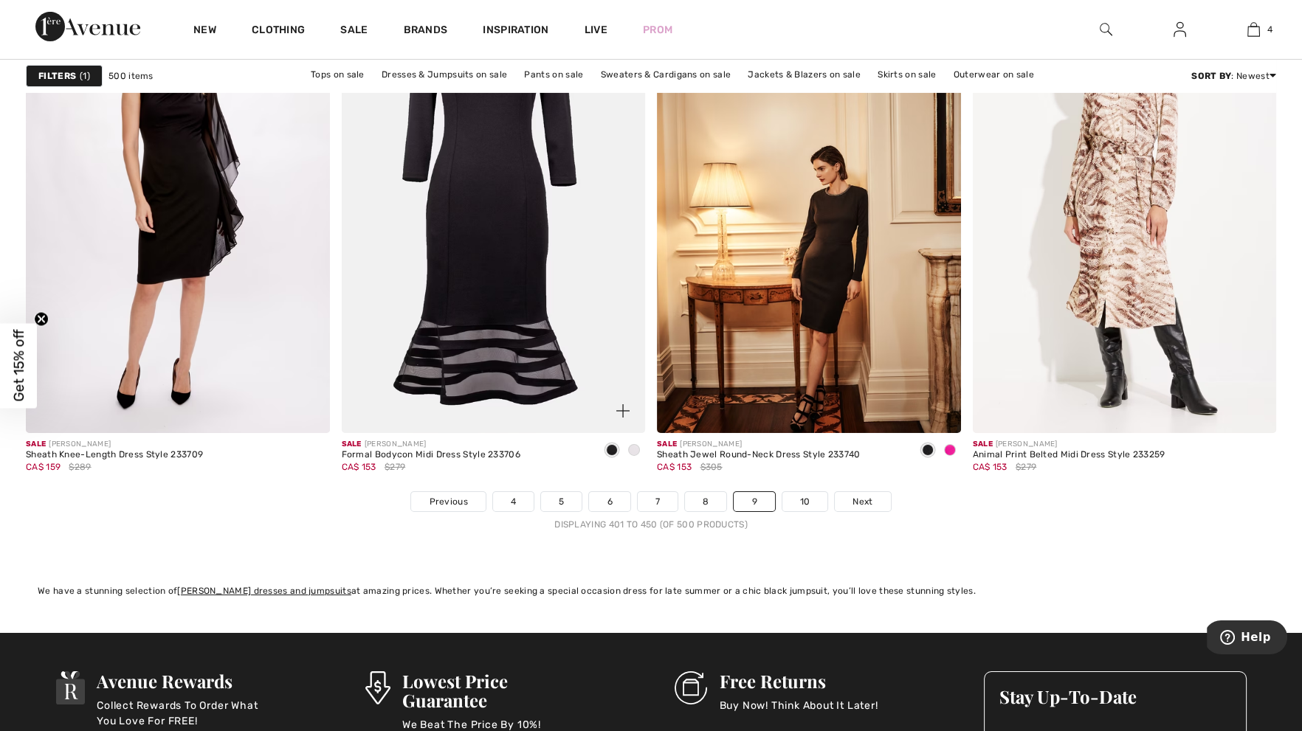
scroll to position [7780, 0]
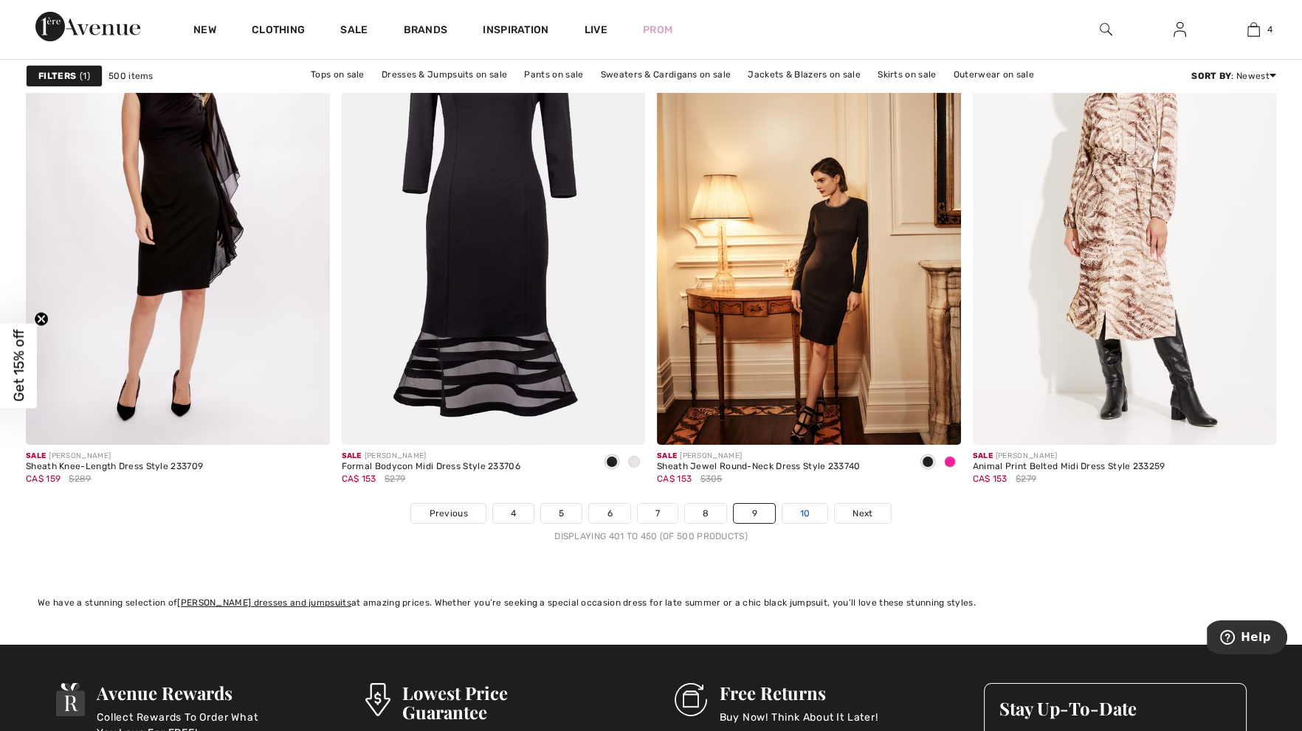
click at [803, 510] on link "10" at bounding box center [805, 513] width 46 height 19
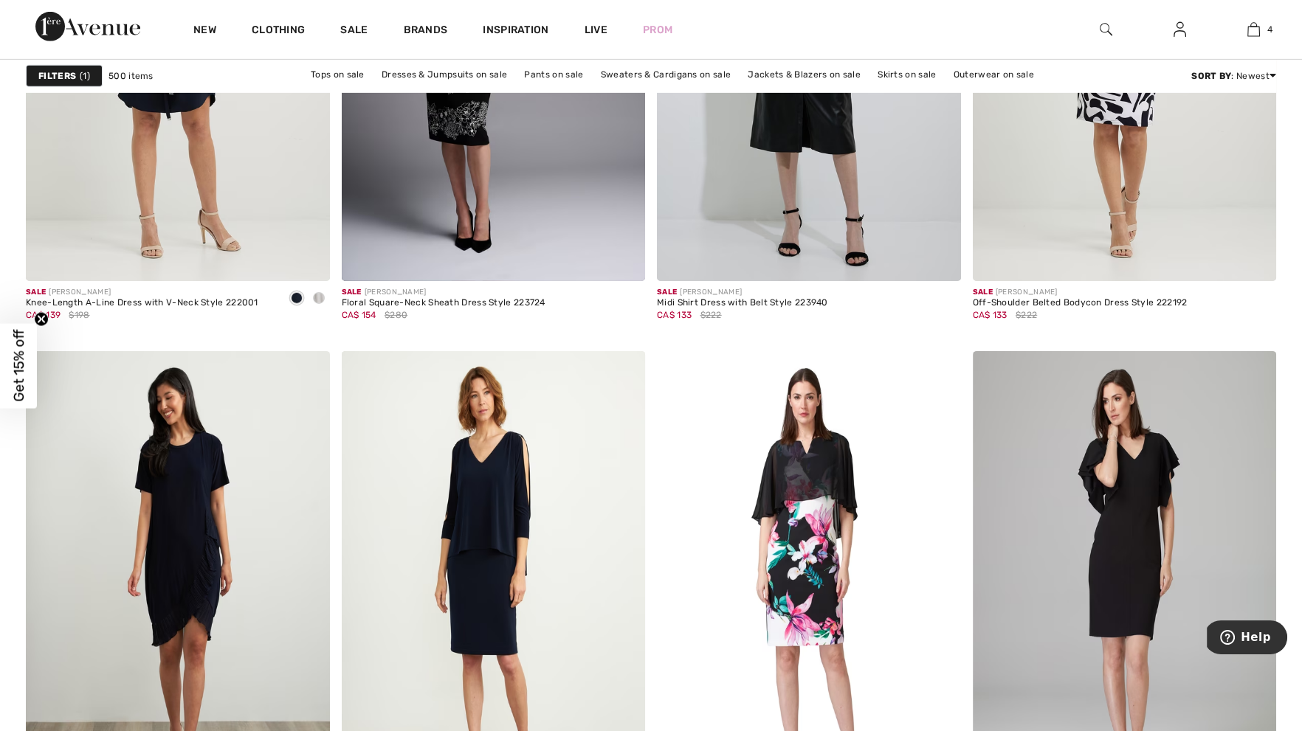
scroll to position [7278, 0]
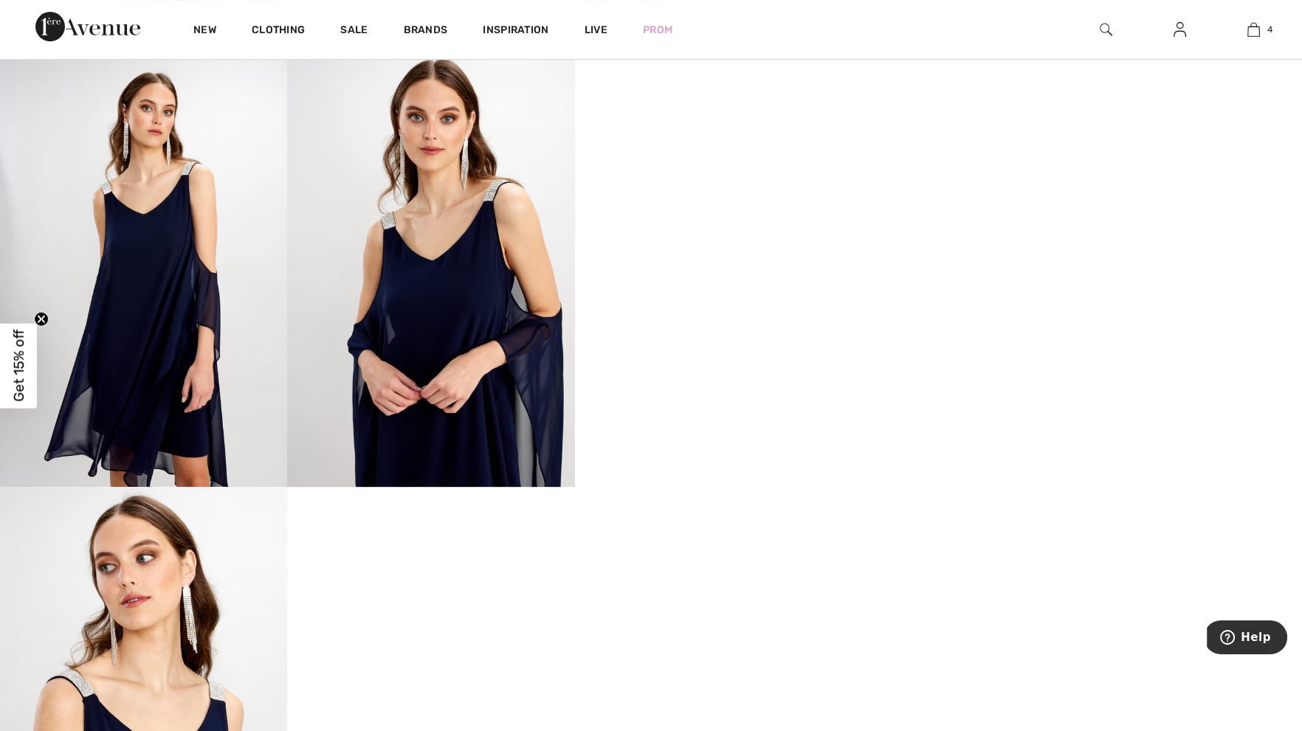
scroll to position [770, 0]
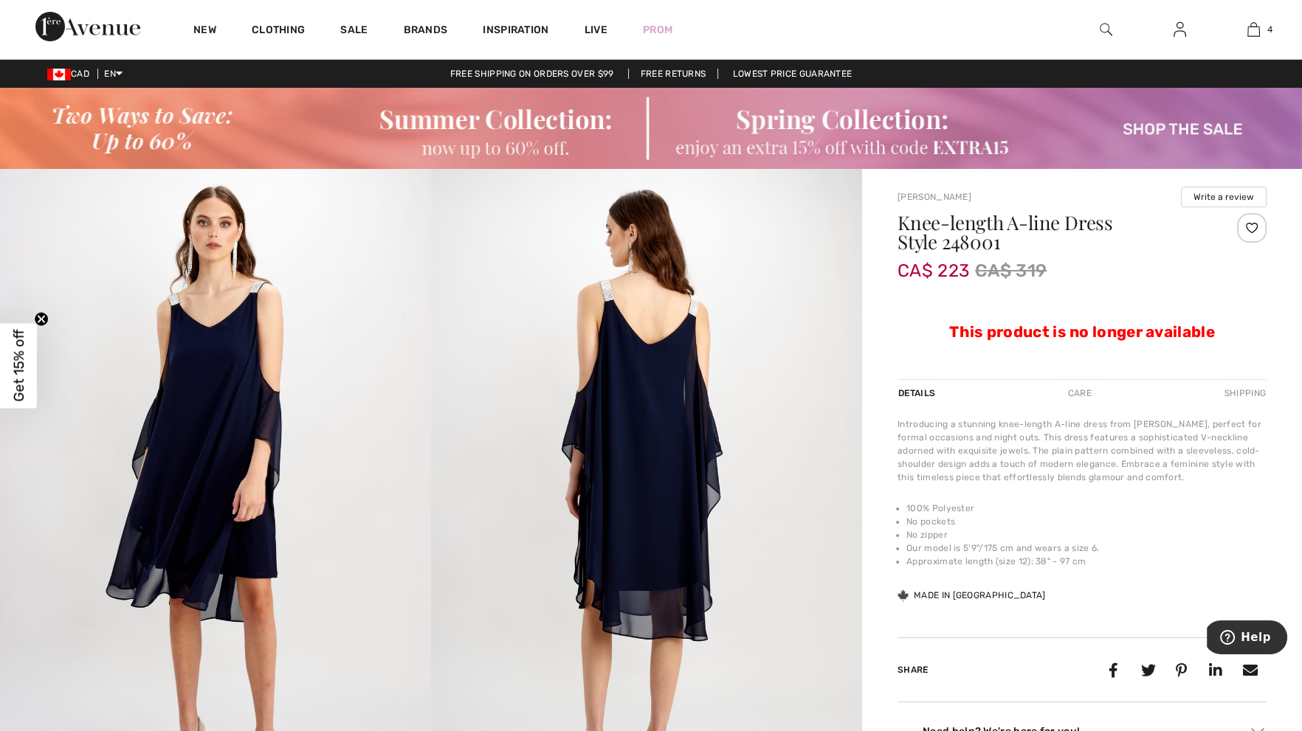
checkbox input "true"
